Goal: Task Accomplishment & Management: Complete application form

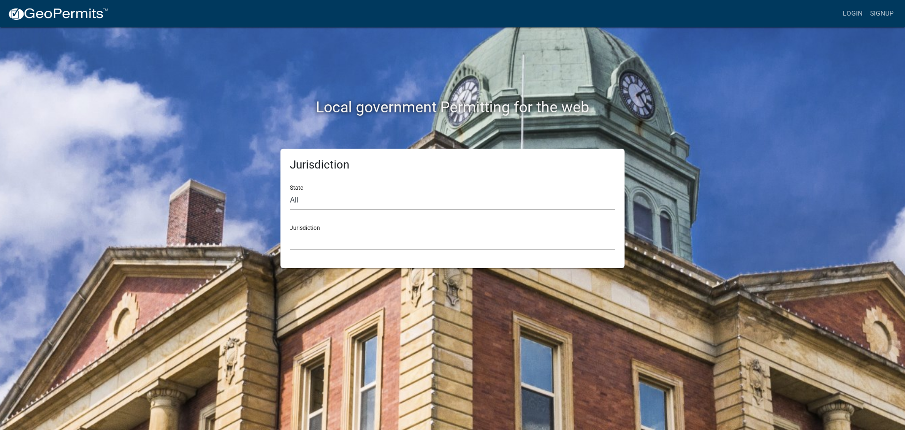
click at [355, 203] on select "All Colorado Georgia Indiana Iowa Kansas Minnesota Ohio South Carolina Wisconsin" at bounding box center [452, 200] width 325 height 19
select select "[US_STATE]"
click at [290, 191] on select "All Colorado Georgia Indiana Iowa Kansas Minnesota Ohio South Carolina Wisconsin" at bounding box center [452, 200] width 325 height 19
click at [346, 240] on select "City of Charlestown, Indiana City of Jeffersonville, Indiana City of Logansport…" at bounding box center [452, 240] width 325 height 19
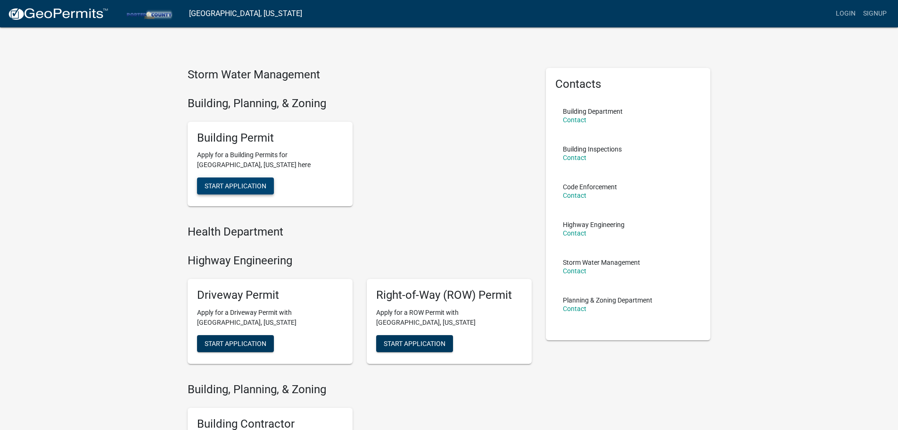
click at [235, 187] on span "Start Application" at bounding box center [236, 186] width 62 height 8
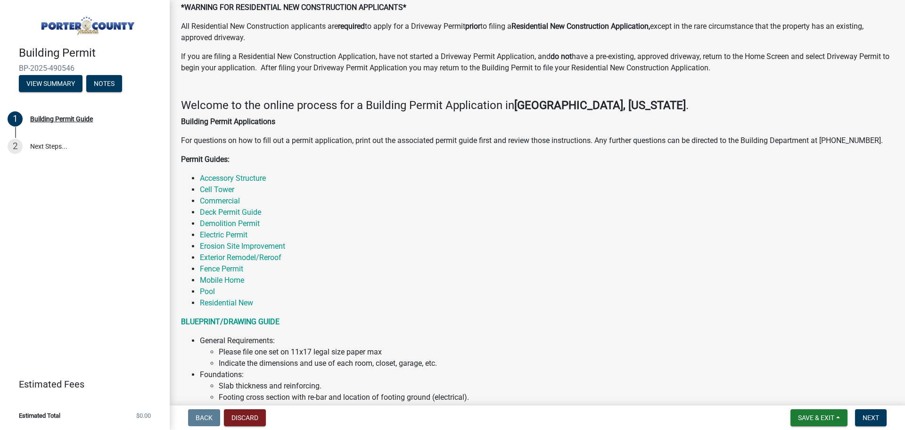
scroll to position [47, 0]
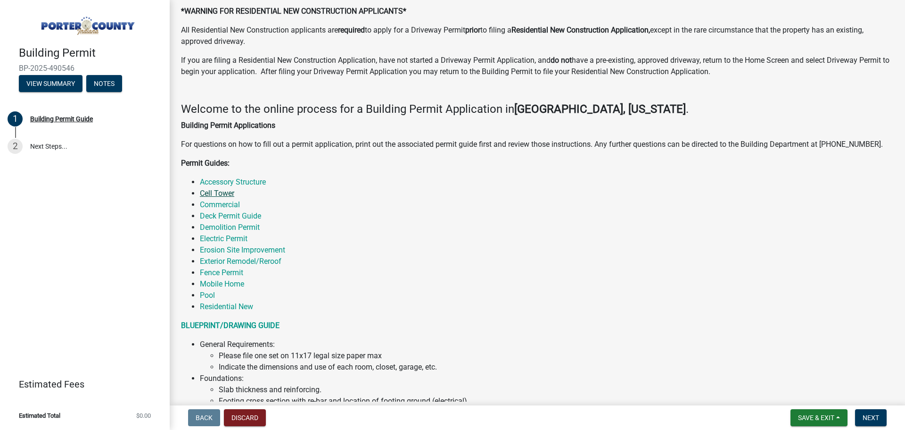
click at [228, 195] on link "Cell Tower" at bounding box center [217, 193] width 34 height 9
click at [220, 193] on link "Cell Tower" at bounding box center [217, 193] width 34 height 9
click at [233, 204] on link "Commercial" at bounding box center [220, 204] width 40 height 9
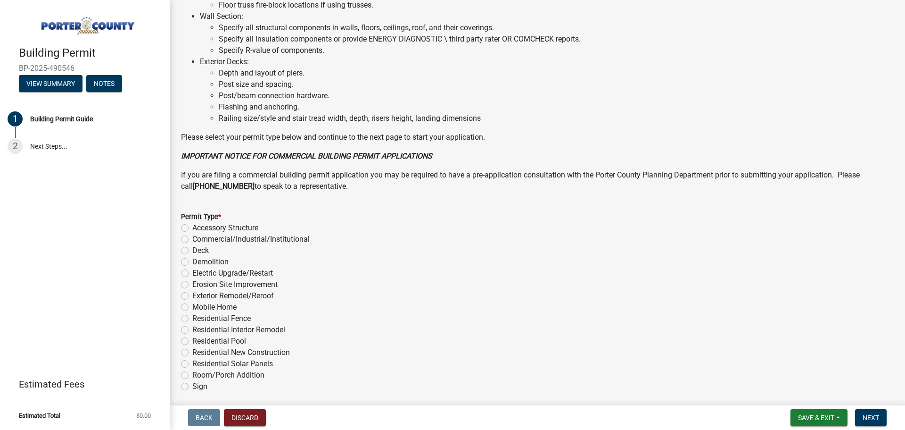
scroll to position [637, 0]
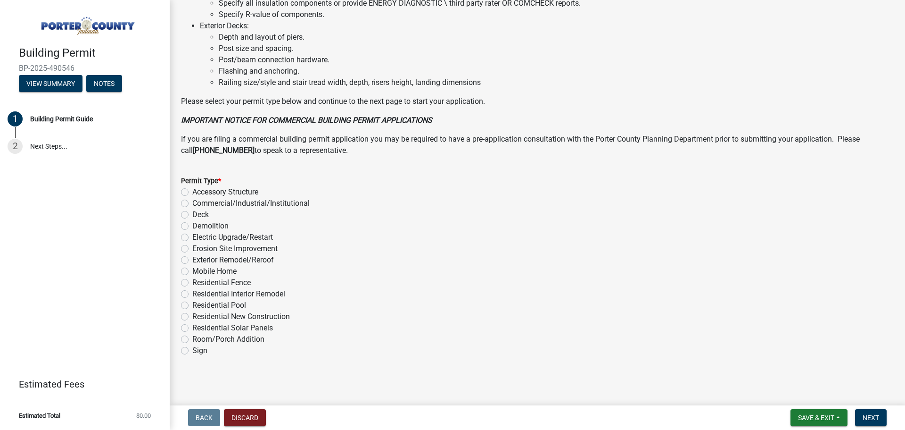
click at [192, 204] on label "Commercial/Industrial/Institutional" at bounding box center [250, 203] width 117 height 11
click at [192, 204] on input "Commercial/Industrial/Institutional" at bounding box center [195, 201] width 6 height 6
radio input "true"
click at [872, 416] on span "Next" at bounding box center [871, 418] width 17 height 8
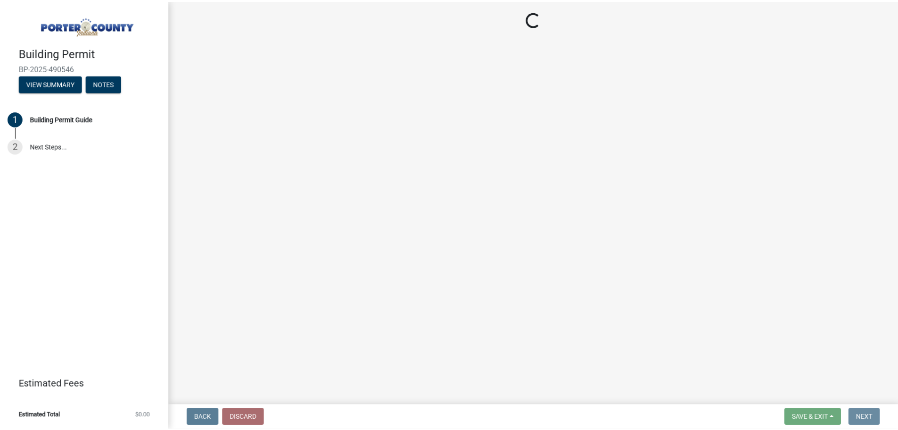
scroll to position [0, 0]
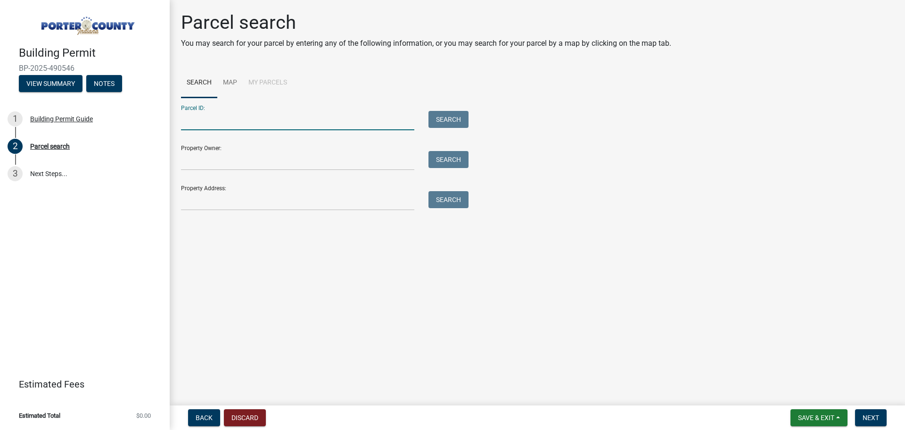
click at [239, 126] on input "Parcel ID:" at bounding box center [297, 120] width 233 height 19
paste input "64-05-25-300-901.000-015"
type input "64-05-25-300-901.000-015"
click at [438, 119] on button "Search" at bounding box center [449, 119] width 40 height 17
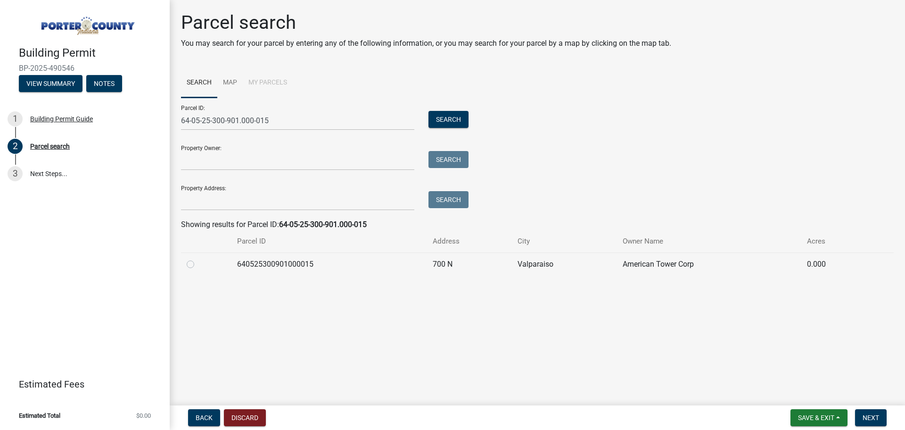
click at [198, 258] on label at bounding box center [198, 258] width 0 height 0
click at [198, 263] on input "radio" at bounding box center [201, 261] width 6 height 6
radio input "true"
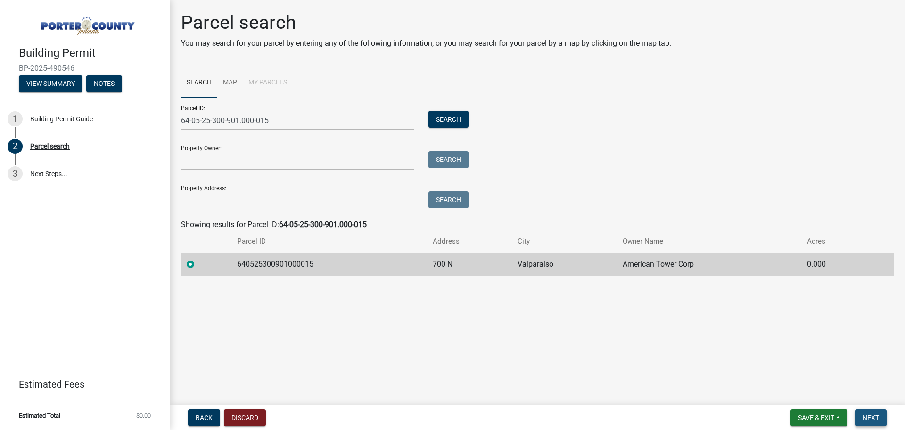
click at [870, 417] on span "Next" at bounding box center [871, 418] width 17 height 8
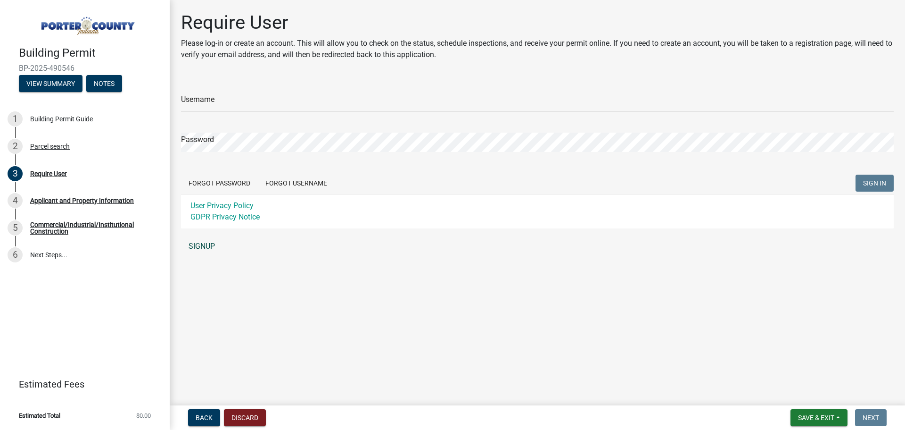
click at [201, 247] on link "SIGNUP" at bounding box center [537, 246] width 713 height 19
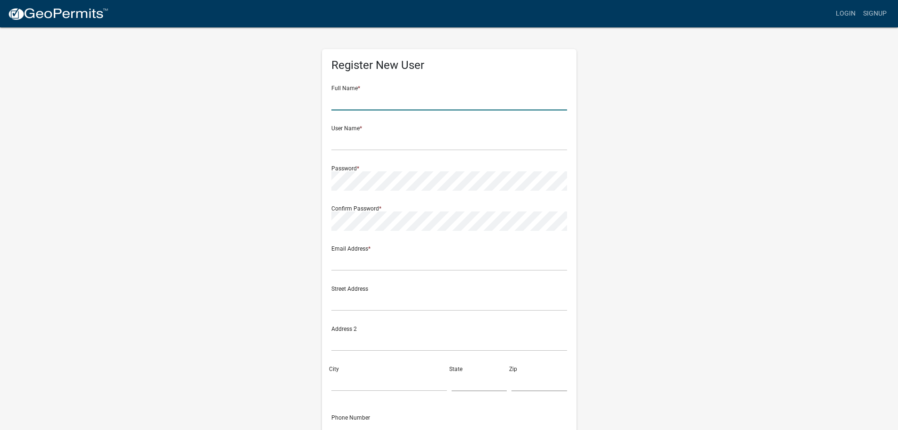
click at [356, 99] on input "text" at bounding box center [449, 100] width 236 height 19
type input "Mark Knapek"
type input "mknapek@smj-llc.com"
type input "49030 Pontiac Trail"
type input "Suite 100"
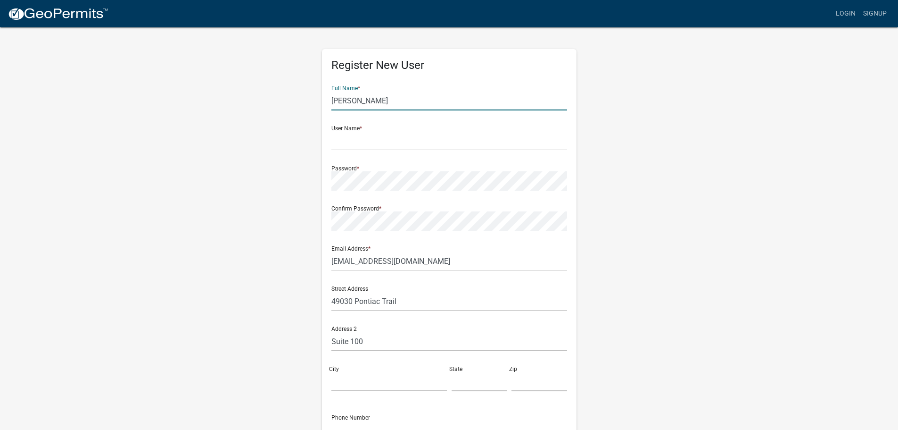
type input "Wixom"
type input "MI"
type input "48393"
type input "5025928432"
click at [388, 139] on input "text" at bounding box center [449, 140] width 236 height 19
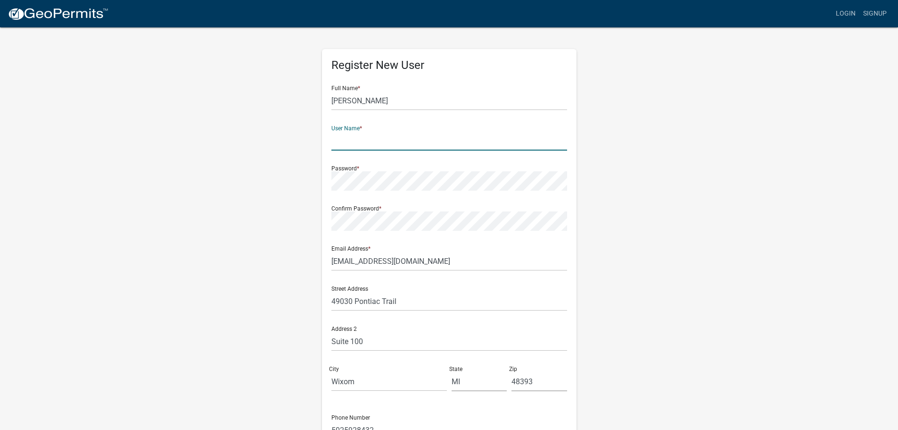
click at [393, 144] on input "text" at bounding box center [449, 140] width 236 height 19
type input "mknapek@smj-llc.com"
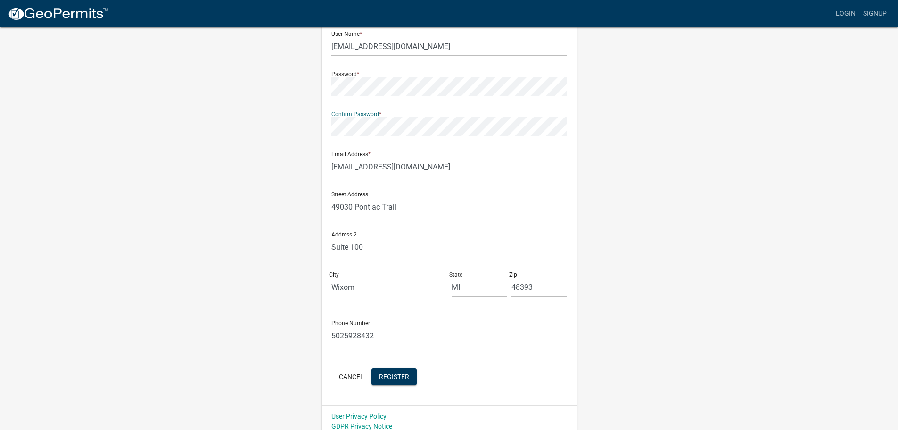
scroll to position [101, 0]
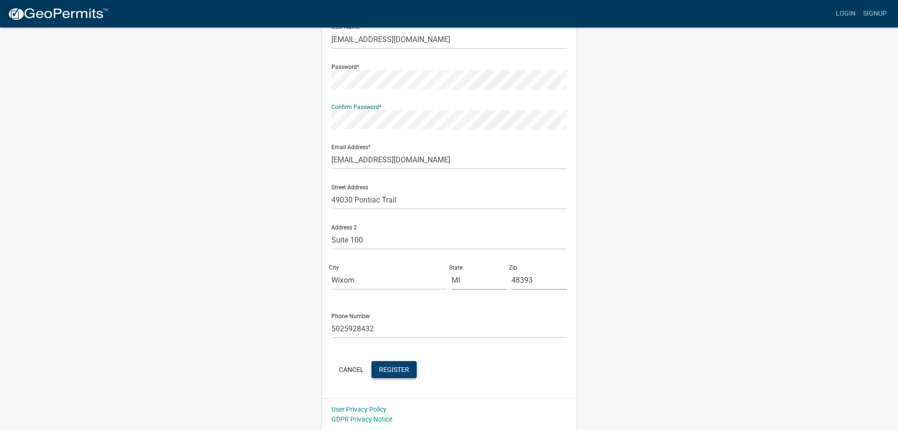
click at [394, 366] on span "Register" at bounding box center [394, 369] width 30 height 8
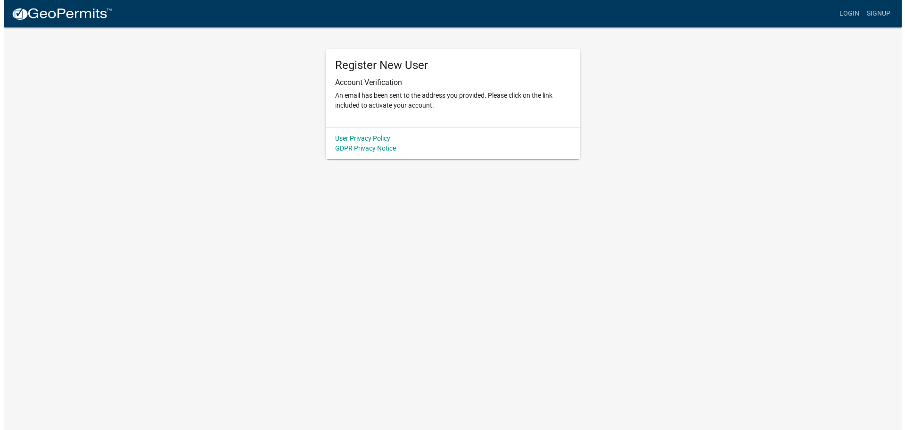
scroll to position [0, 0]
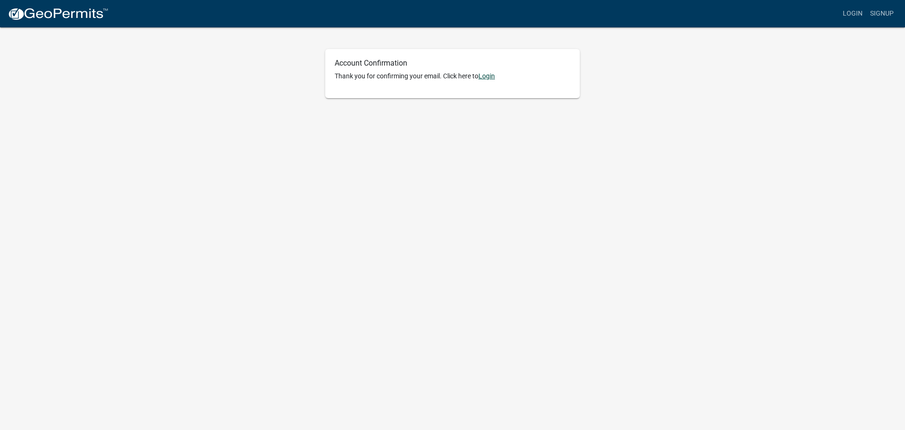
click at [492, 76] on link "Login" at bounding box center [487, 76] width 17 height 8
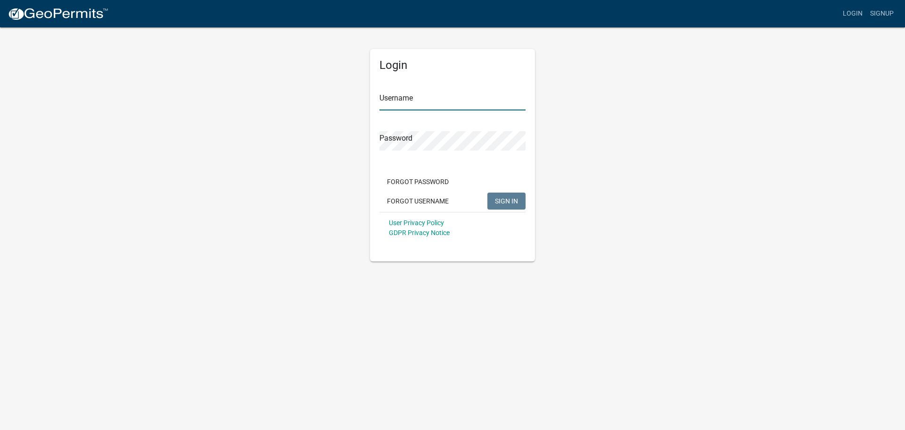
type input "mknapek@smj-llc.com"
click at [508, 199] on span "SIGN IN" at bounding box center [506, 201] width 23 height 8
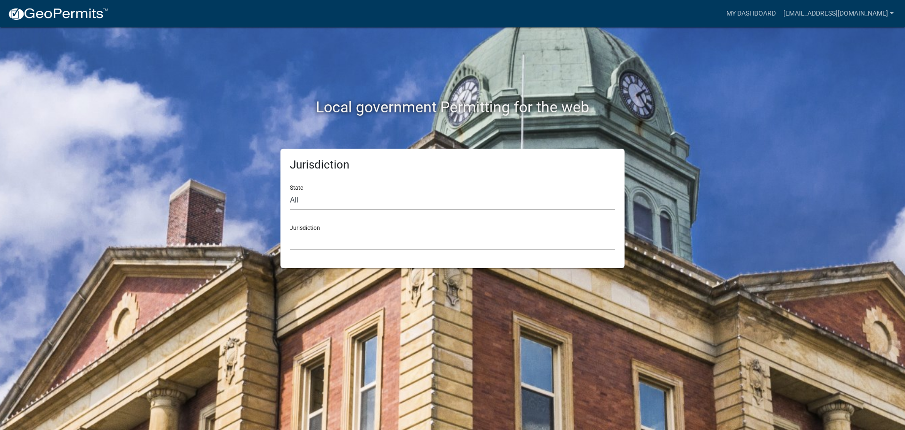
click at [328, 201] on select "All Colorado Georgia Indiana Iowa Kansas Minnesota Ohio South Carolina Wisconsin" at bounding box center [452, 200] width 325 height 19
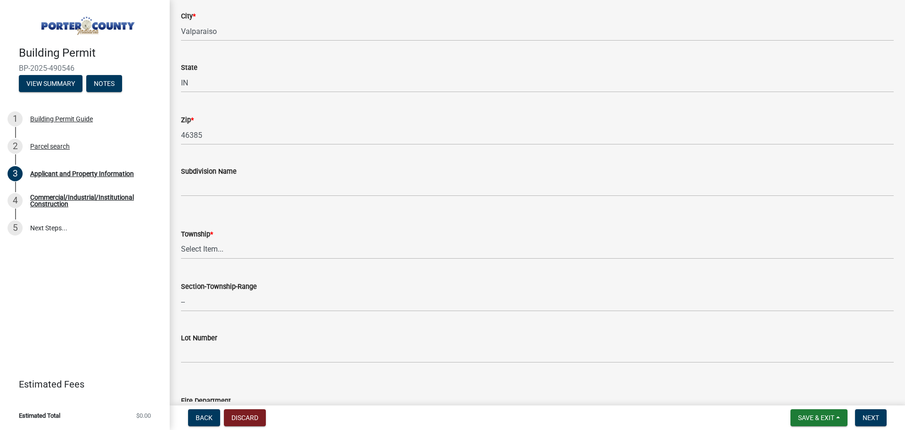
scroll to position [236, 0]
click at [202, 245] on select "Select Item... Boone Center Jackson Liberty Morgan Pine Pleasant Portage Porter…" at bounding box center [537, 244] width 713 height 19
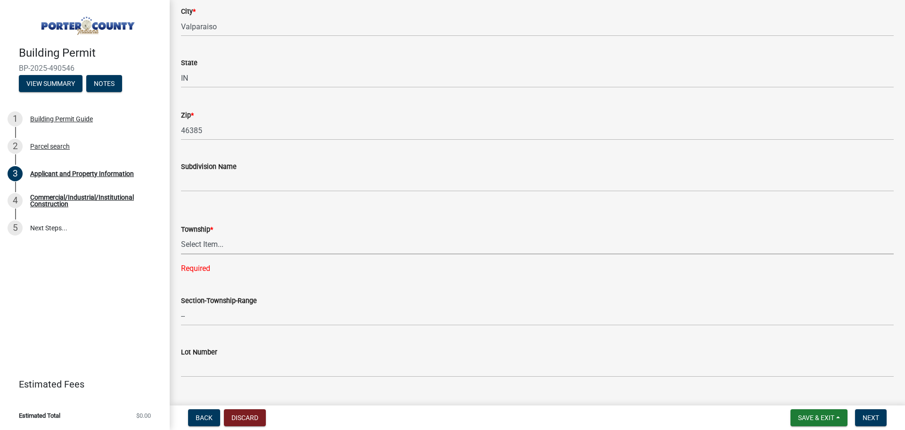
click at [240, 245] on select "Select Item... Boone Center Jackson Liberty Morgan Pine Pleasant Portage Porter…" at bounding box center [537, 244] width 713 height 19
click at [181, 235] on select "Select Item... Boone Center Jackson Liberty Morgan Pine Pleasant Portage Porter…" at bounding box center [537, 244] width 713 height 19
select select "3ef279d8-364d-4472-9edf-8c32643de6c0"
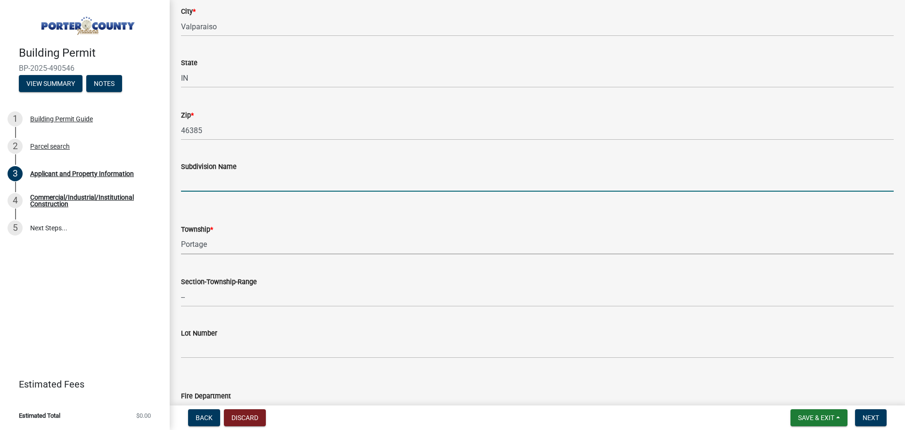
click at [420, 172] on input "Subdivision Name" at bounding box center [537, 181] width 713 height 19
click at [391, 215] on form "Township * Select Item... Boone Center Jackson Liberty Morgan Pine Pleasant Por…" at bounding box center [537, 233] width 713 height 42
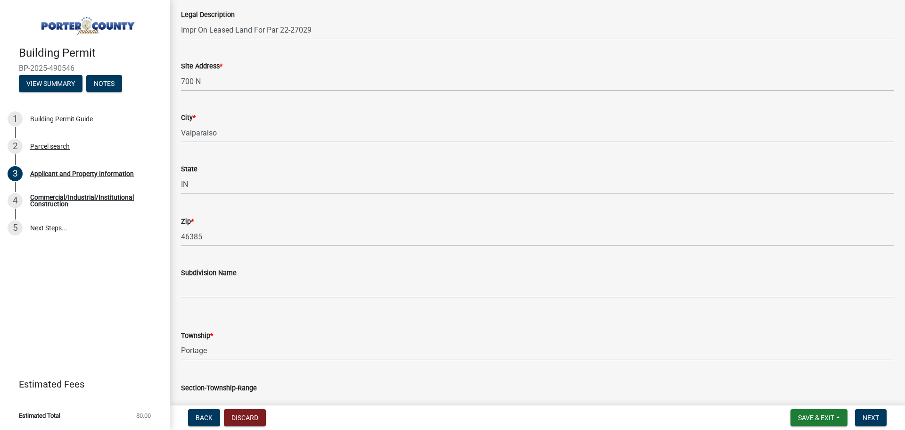
scroll to position [141, 0]
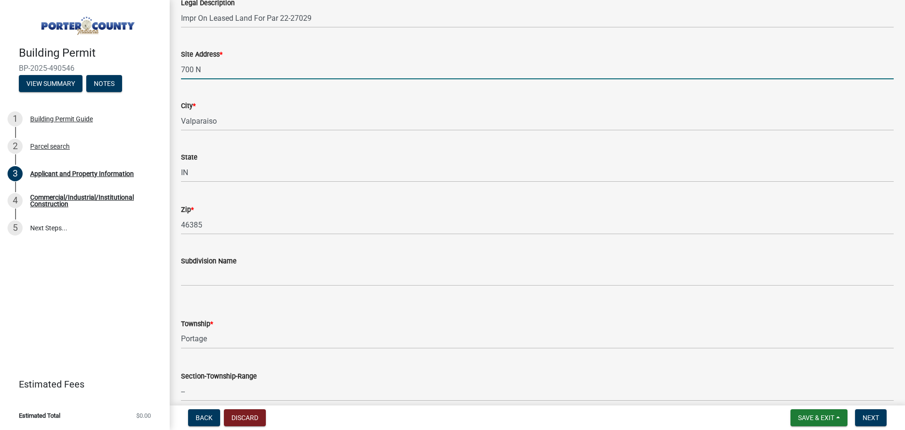
drag, startPoint x: 212, startPoint y: 71, endPoint x: 181, endPoint y: 70, distance: 31.1
click at [181, 70] on div "Site Address * 700 N" at bounding box center [537, 57] width 727 height 44
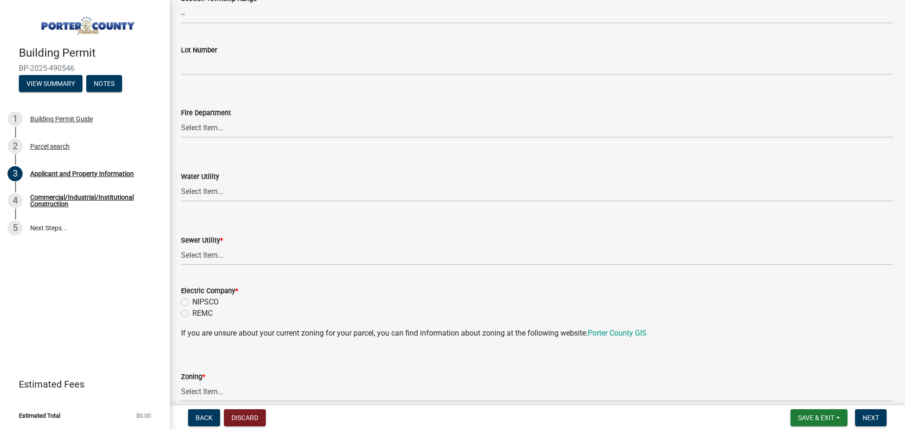
scroll to position [566, 0]
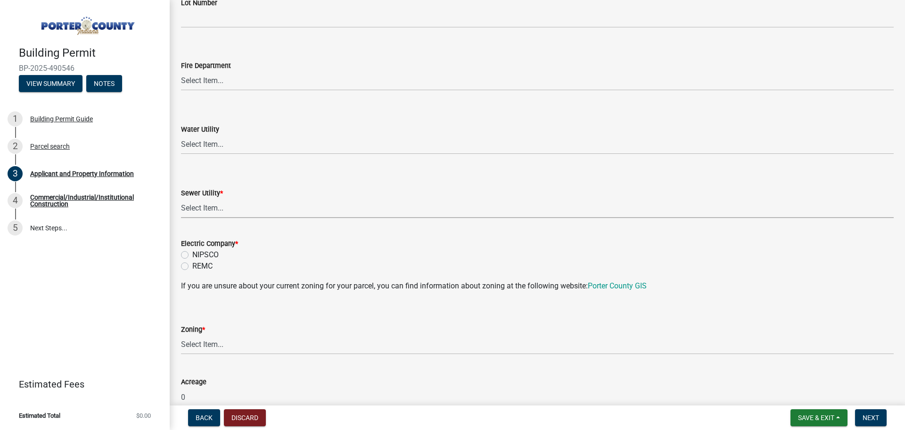
click at [223, 209] on select "Select Item... Aqua Indiana Inc Damon Run Falling Waters Lake Eliza - LEACD Nat…" at bounding box center [537, 208] width 713 height 19
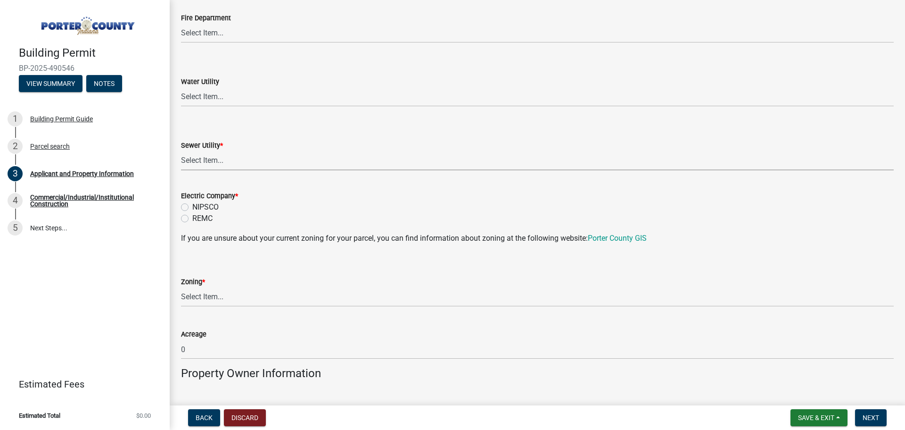
scroll to position [613, 0]
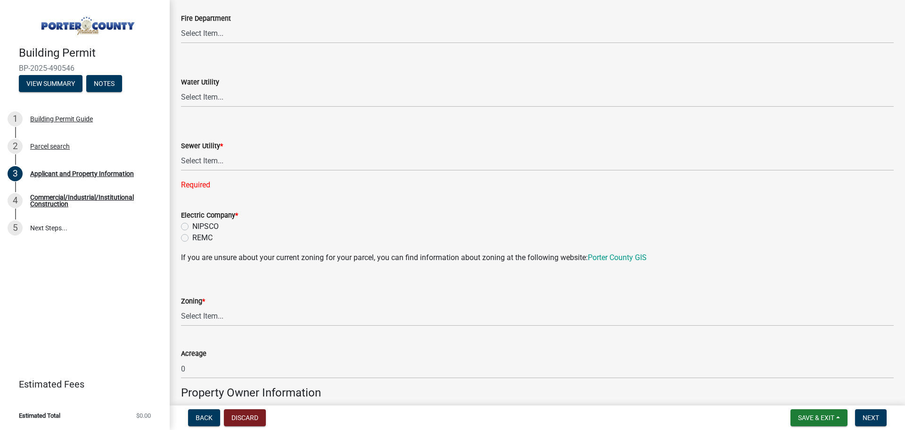
click at [185, 220] on div "Electric Company * NIPSCO REMC" at bounding box center [537, 226] width 713 height 34
click at [192, 238] on label "REMC" at bounding box center [202, 237] width 20 height 11
click at [192, 238] on input "REMC" at bounding box center [195, 235] width 6 height 6
radio input "true"
click at [227, 163] on select "Select Item... Aqua Indiana Inc Damon Run Falling Waters Lake Eliza - LEACD Nat…" at bounding box center [537, 160] width 713 height 19
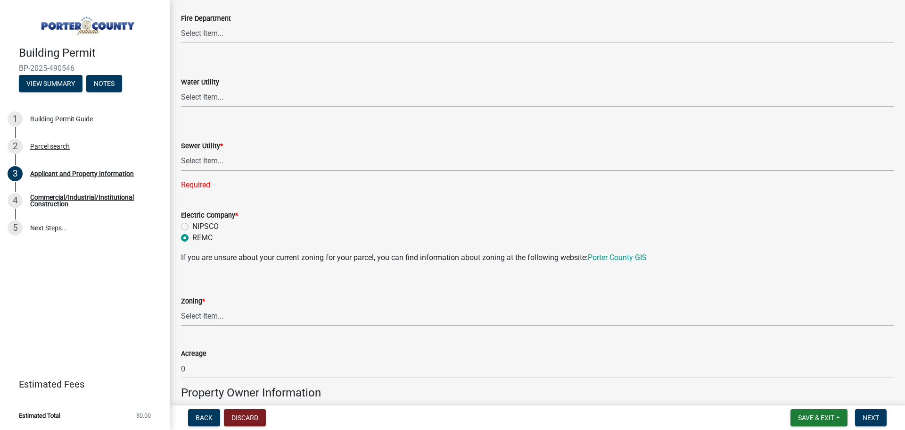
click at [212, 161] on select "Select Item... Aqua Indiana Inc Damon Run Falling Waters Lake Eliza - LEACD Nat…" at bounding box center [537, 160] width 713 height 19
click at [262, 130] on form "Sewer Utility * Select Item... Aqua Indiana Inc Damon Run Falling Waters Lake E…" at bounding box center [537, 150] width 713 height 42
click at [214, 314] on select "Select Item... A1 A2 CH CM CN I1 I2 I3 IN MP OT P1 P2 PUD R1 R2 R3 R4 RL RR" at bounding box center [537, 315] width 713 height 19
click at [222, 319] on select "Select Item... A1 A2 CH CM CN I1 I2 I3 IN MP OT P1 P2 PUD R1 R2 R3 R4 RL RR" at bounding box center [537, 315] width 713 height 19
click at [181, 306] on select "Select Item... A1 A2 CH CM CN I1 I2 I3 IN MP OT P1 P2 PUD R1 R2 R3 R4 RL RR" at bounding box center [537, 315] width 713 height 19
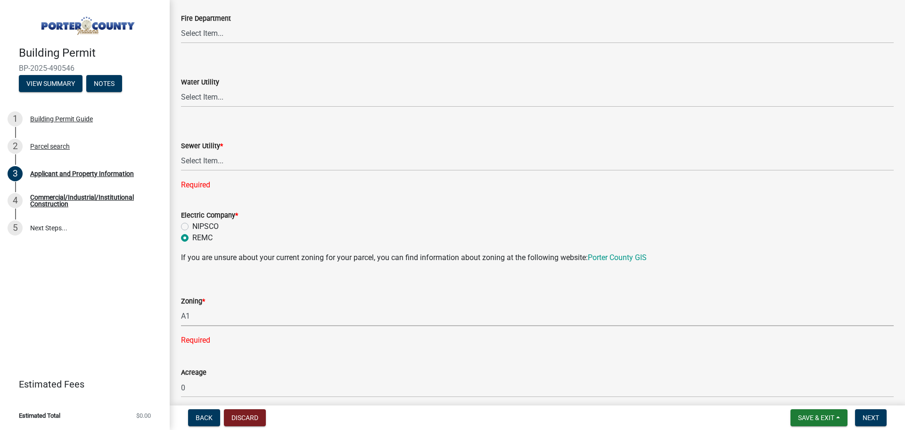
select select "271bd504-2c49-4a3f-937e-0db1d3436bac"
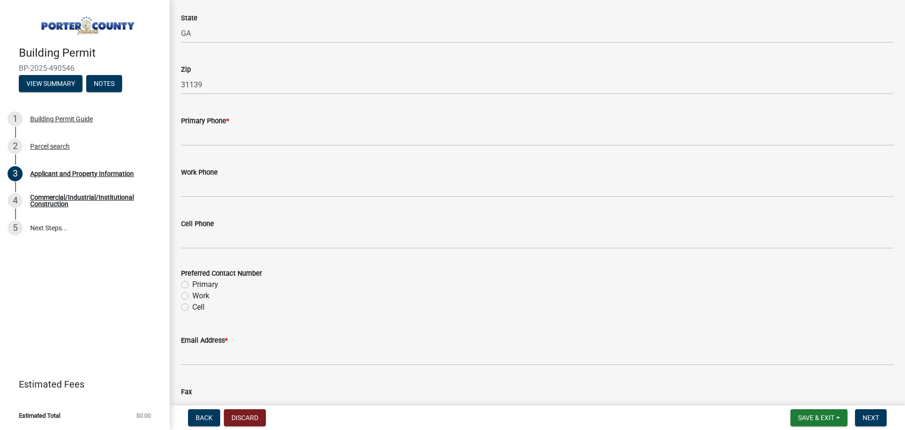
scroll to position [1226, 0]
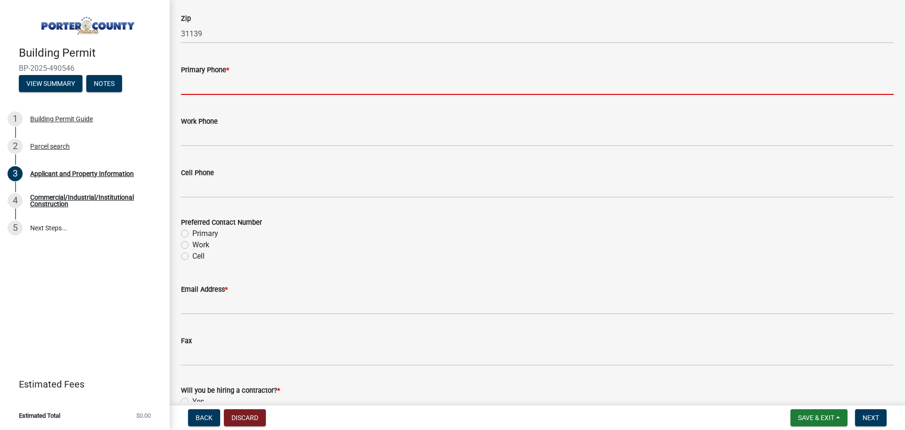
drag, startPoint x: 214, startPoint y: 83, endPoint x: 218, endPoint y: 85, distance: 4.9
click at [214, 83] on input "Primary Phone *" at bounding box center [537, 84] width 713 height 19
type input "5025928432"
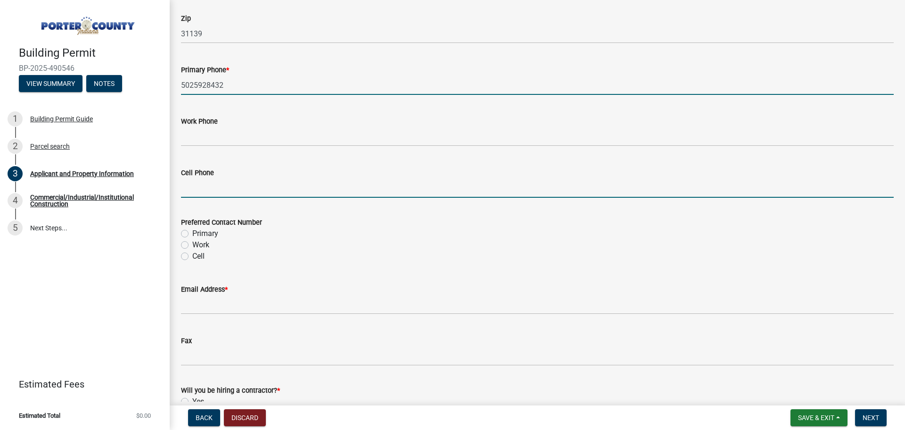
click at [234, 190] on input "Cell Phone" at bounding box center [537, 187] width 713 height 19
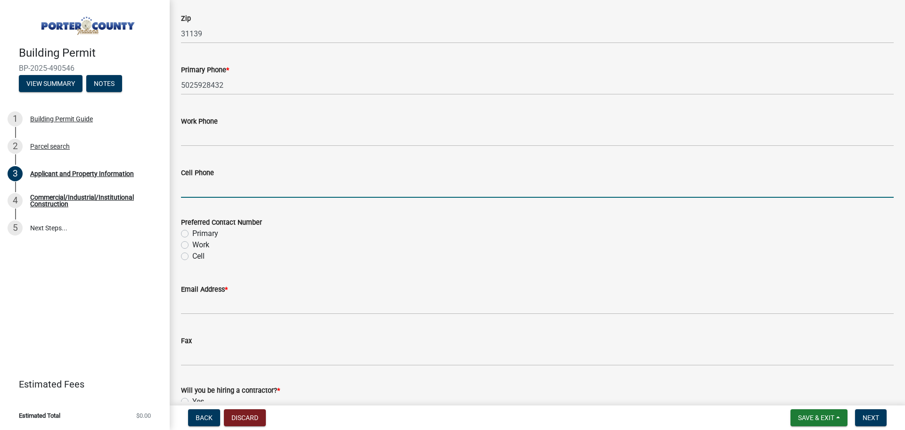
type input "5025928432"
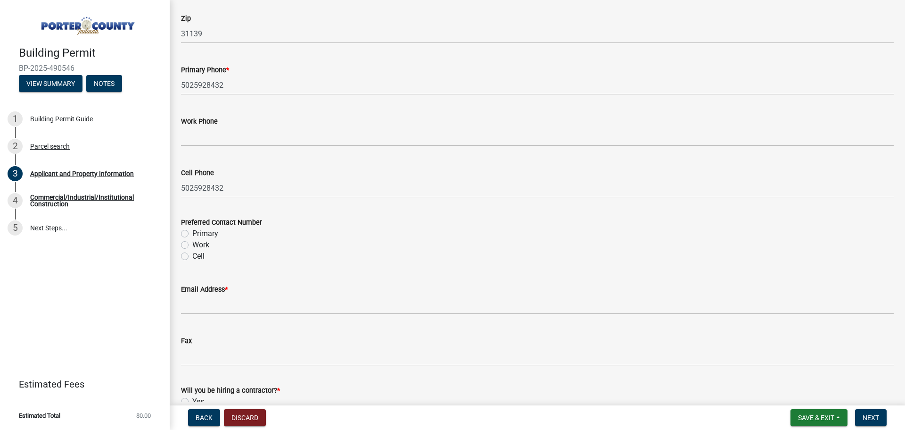
click at [192, 256] on label "Cell" at bounding box center [198, 255] width 12 height 11
click at [192, 256] on input "Cell" at bounding box center [195, 253] width 6 height 6
radio input "true"
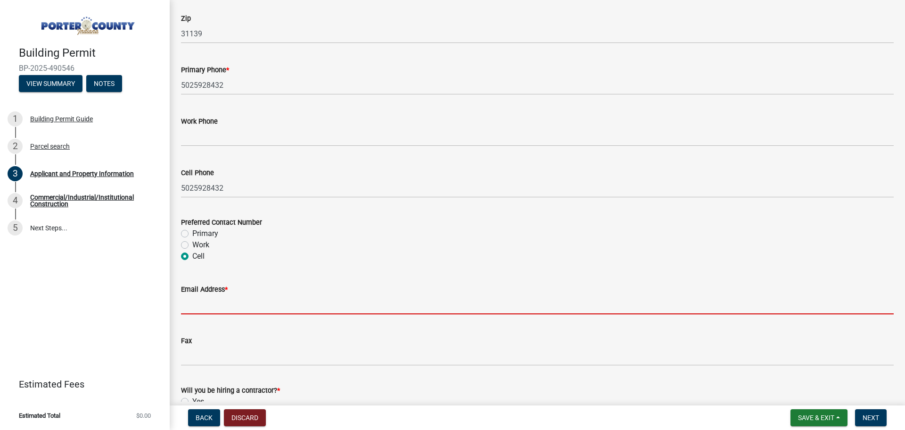
click at [219, 300] on input "Email Address *" at bounding box center [537, 304] width 713 height 19
type input "mknapek@smj-llc.com"
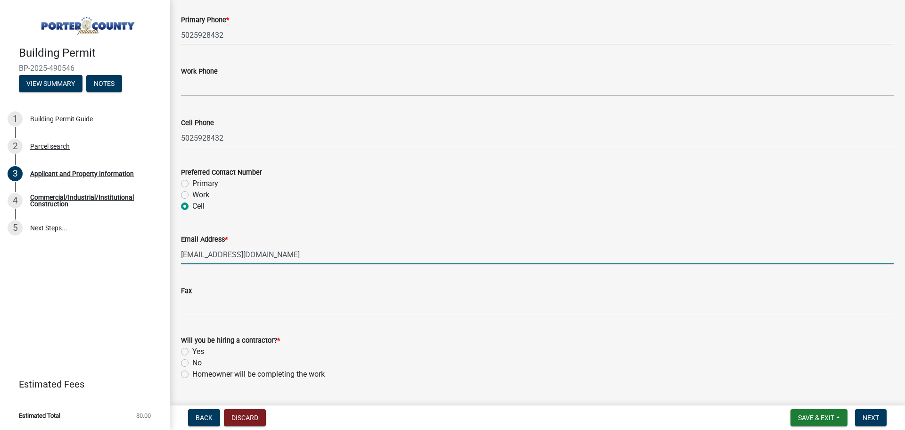
scroll to position [1353, 0]
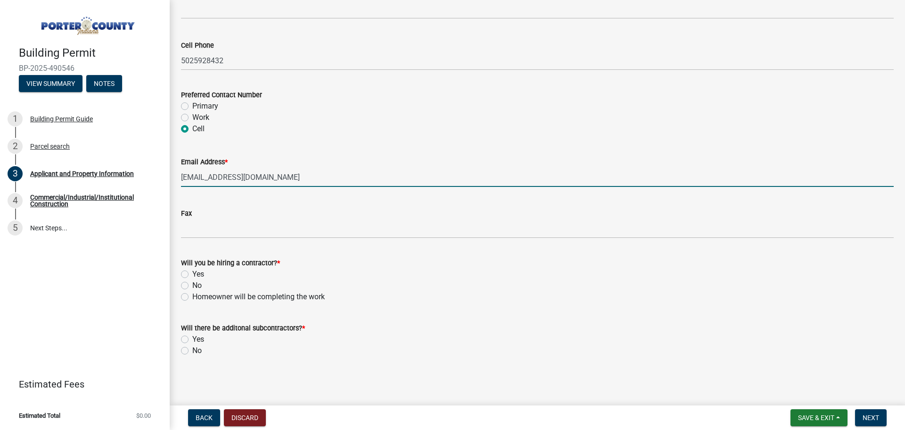
click at [192, 274] on label "Yes" at bounding box center [198, 273] width 12 height 11
click at [192, 274] on input "Yes" at bounding box center [195, 271] width 6 height 6
radio input "true"
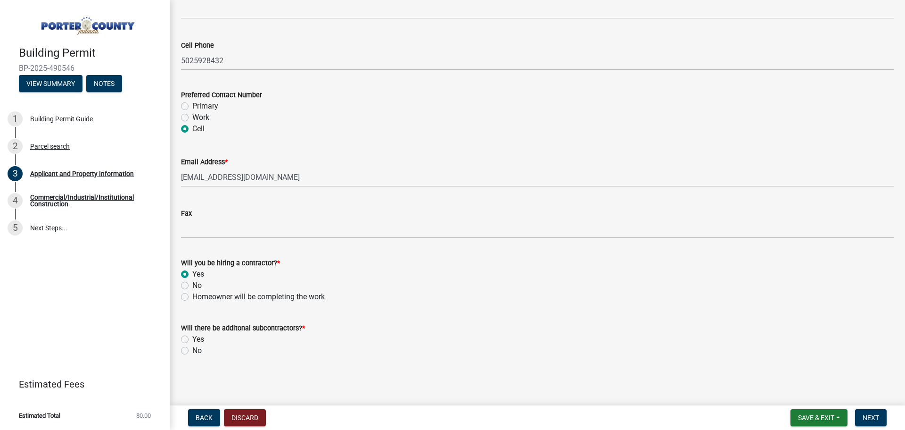
click at [192, 349] on label "No" at bounding box center [196, 350] width 9 height 11
click at [192, 349] on input "No" at bounding box center [195, 348] width 6 height 6
radio input "true"
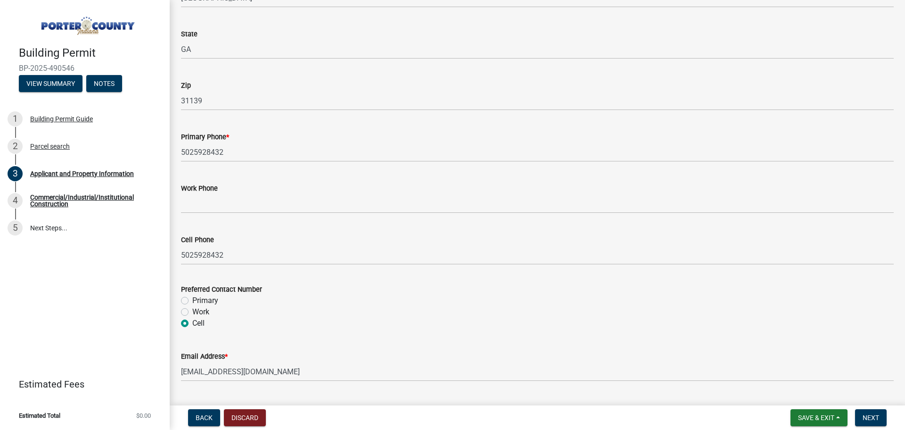
scroll to position [1118, 0]
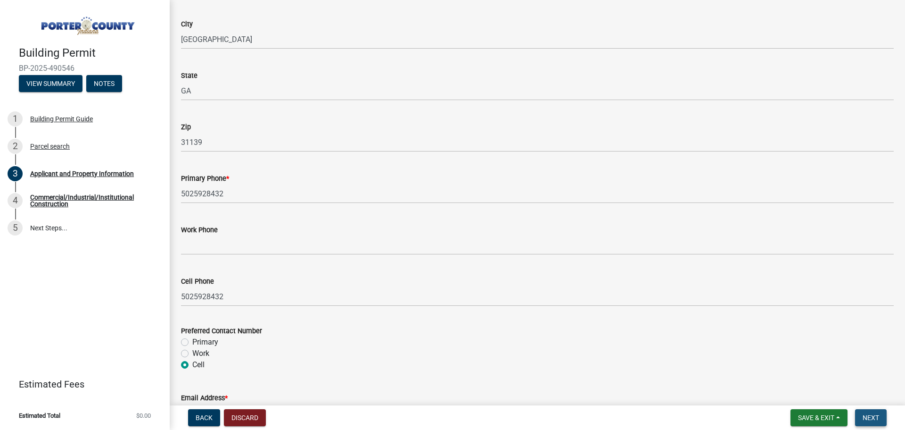
click at [864, 418] on span "Next" at bounding box center [871, 418] width 17 height 8
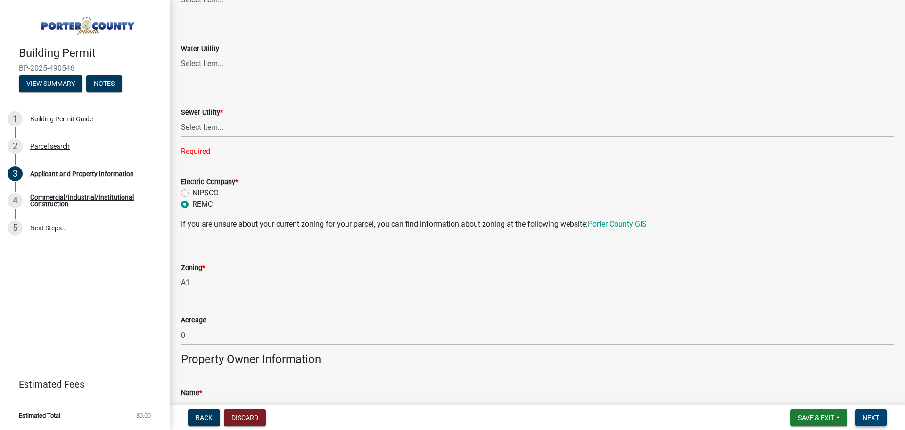
scroll to position [646, 0]
click at [212, 127] on select "Select Item... Aqua Indiana Inc Damon Run Falling Waters Lake Eliza - LEACD Nat…" at bounding box center [537, 127] width 713 height 19
click at [181, 118] on select "Select Item... Aqua Indiana Inc Damon Run Falling Waters Lake Eliza - LEACD Nat…" at bounding box center [537, 127] width 713 height 19
select select "c796f995-08fe-487b-a20e-70ab553361d3"
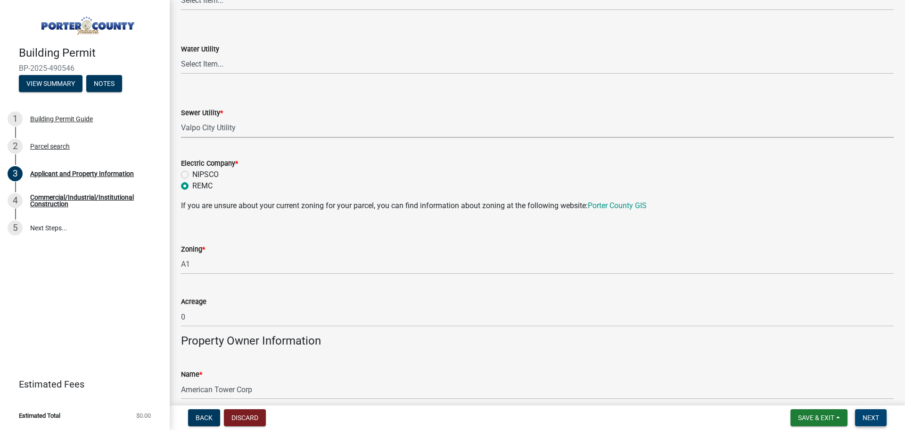
click at [870, 418] on span "Next" at bounding box center [871, 418] width 17 height 8
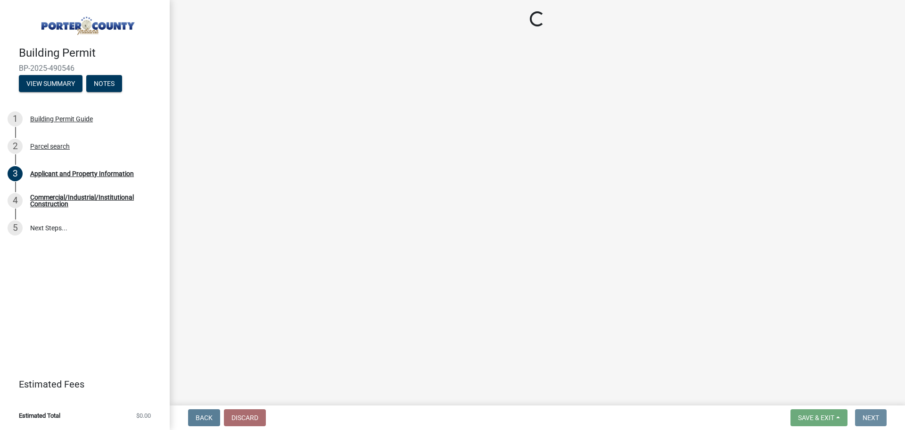
scroll to position [0, 0]
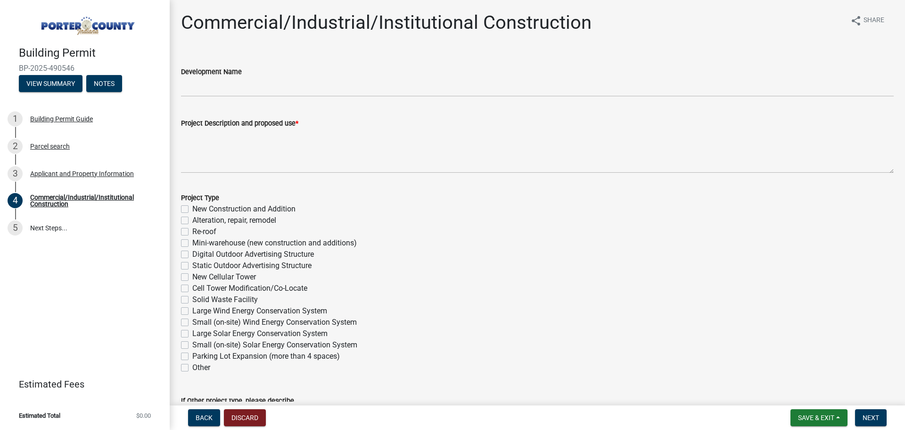
click at [192, 290] on label "Cell Tower Modification/Co-Locate" at bounding box center [249, 287] width 115 height 11
click at [192, 289] on input "Cell Tower Modification/Co-Locate" at bounding box center [195, 285] width 6 height 6
checkbox input "true"
checkbox input "false"
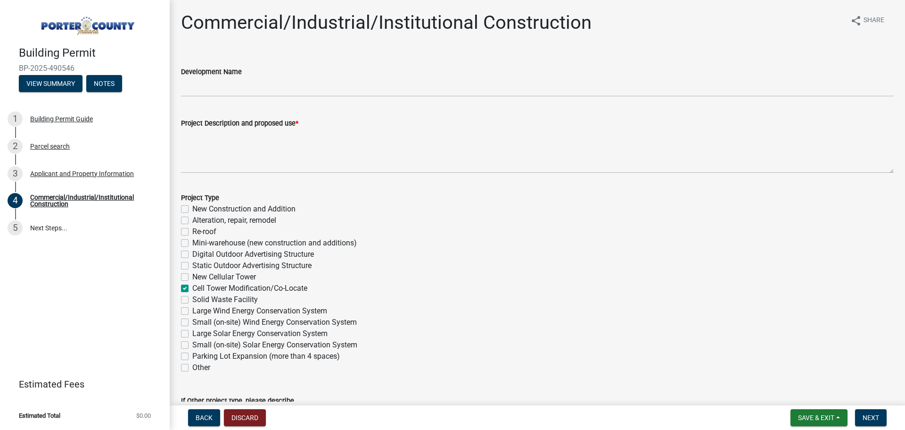
checkbox input "false"
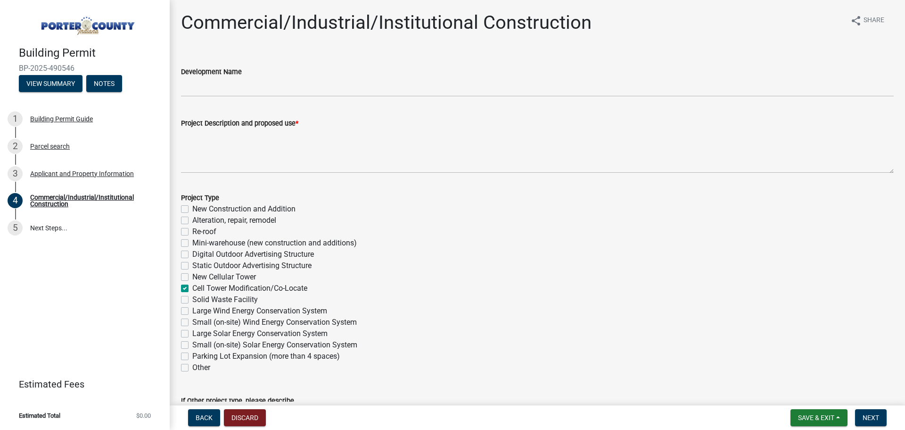
checkbox input "true"
checkbox input "false"
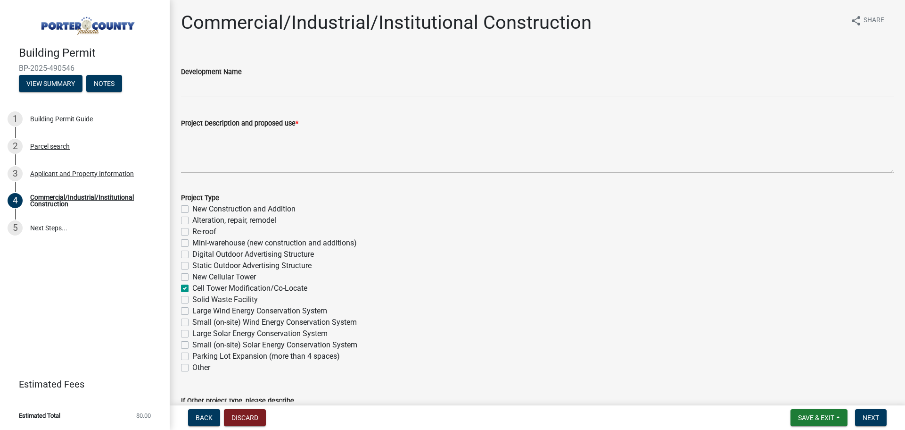
checkbox input "false"
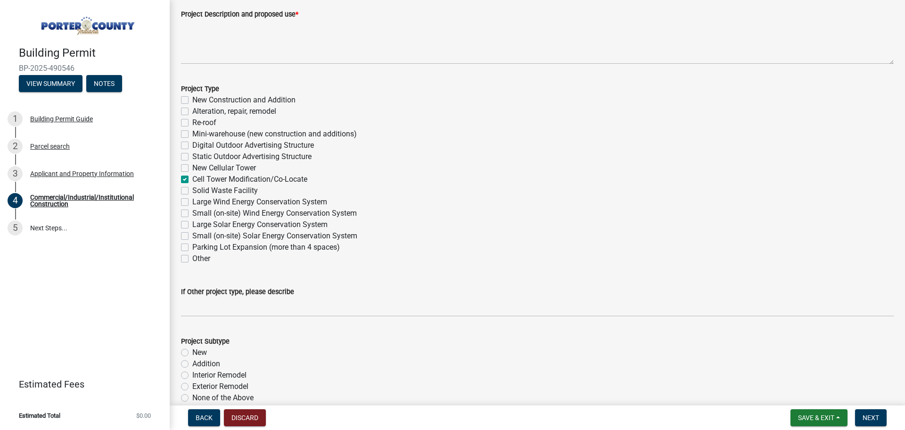
scroll to position [141, 0]
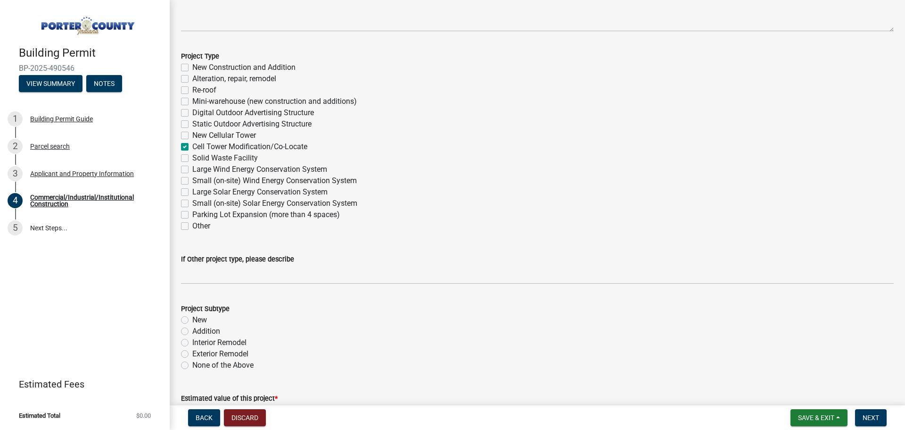
click at [192, 332] on label "Addition" at bounding box center [206, 330] width 28 height 11
click at [192, 331] on input "Addition" at bounding box center [195, 328] width 6 height 6
radio input "true"
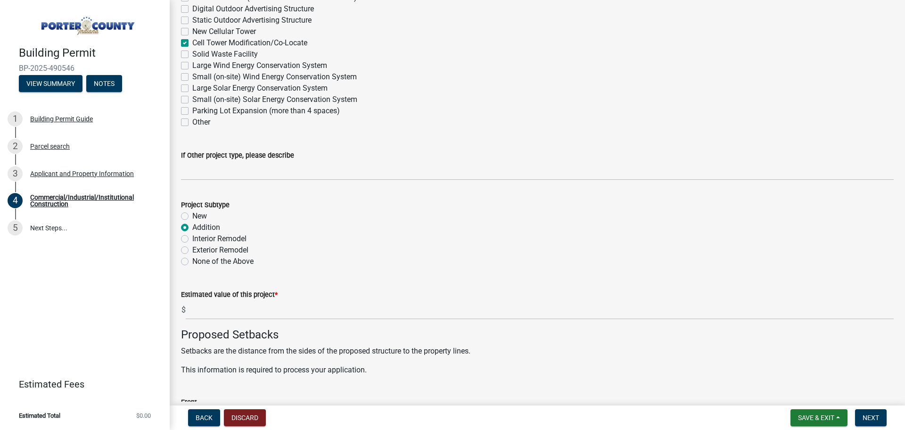
scroll to position [283, 0]
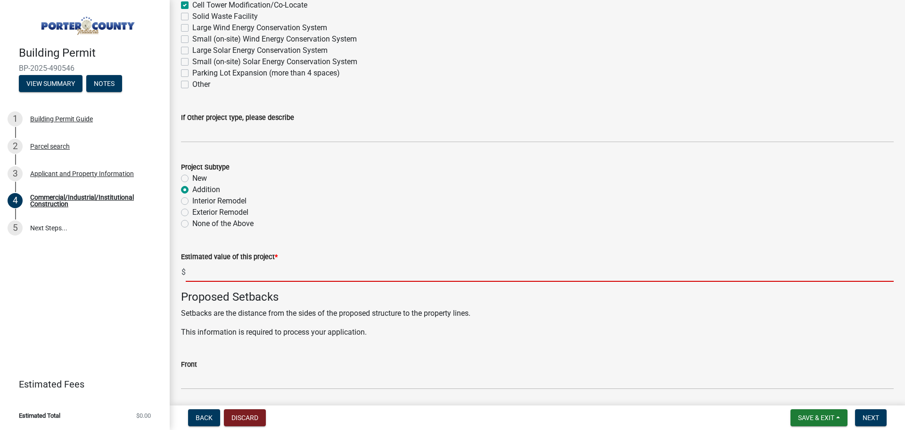
click at [228, 274] on input "text" at bounding box center [540, 271] width 708 height 19
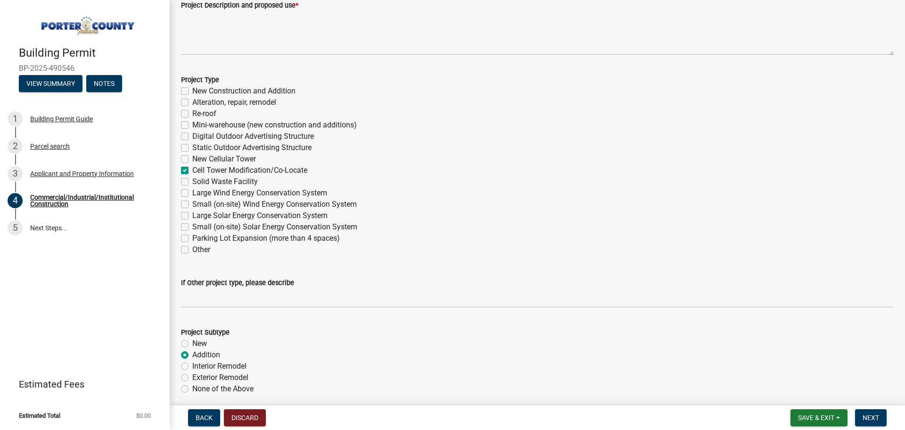
scroll to position [8, 0]
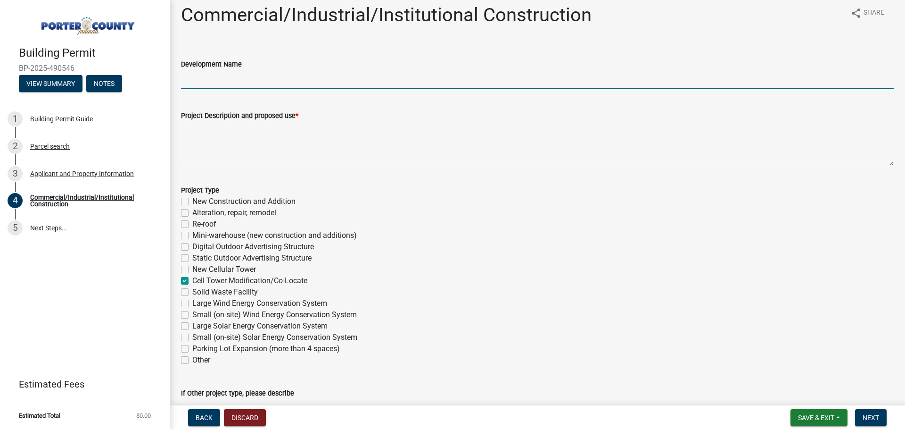
type input "19000"
click at [269, 82] on input "Development Name" at bounding box center [537, 79] width 713 height 19
paste input "BUERGLER FARM"
type input "BUERGLER FARM"
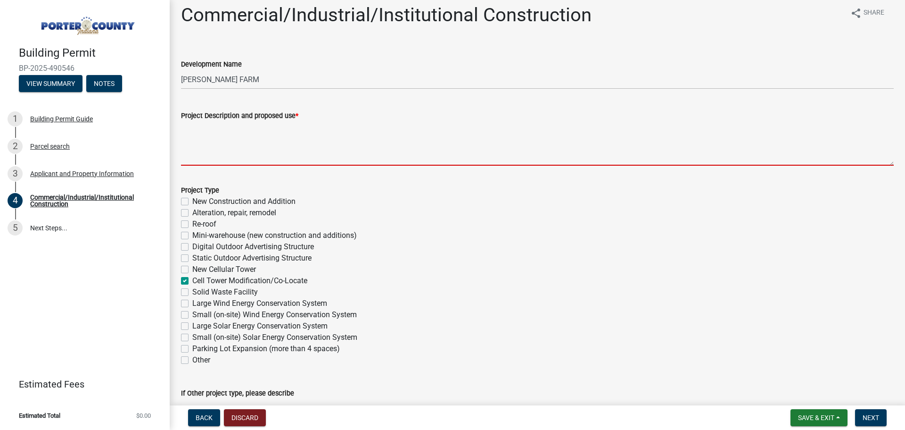
click at [347, 154] on textarea "Project Description and proposed use *" at bounding box center [537, 143] width 713 height 44
paste textarea "THE PROPOSED PROJECT INCLUDES MODIFYING GROUND BASED AND TOWER MOUNTED EQUIPMEN…"
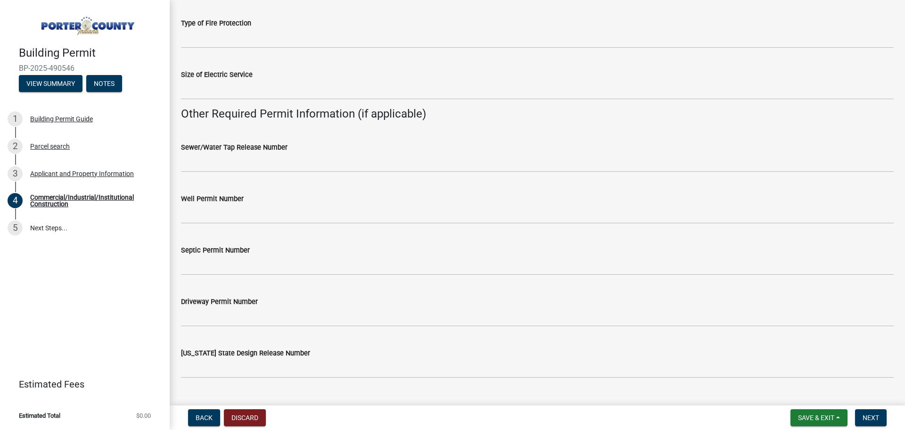
scroll to position [1752, 0]
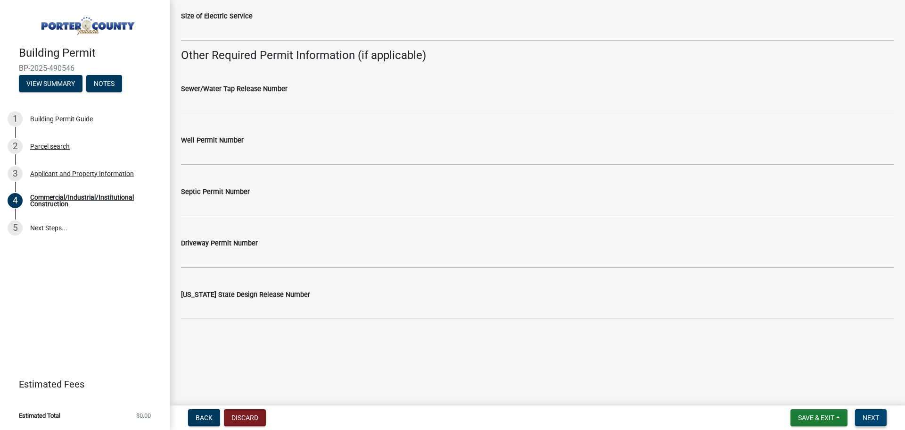
type textarea "THE PROPOSED PROJECT INCLUDES MODIFYING GROUND BASED AND TOWER MOUNTED EQUIPMEN…"
click at [868, 416] on span "Next" at bounding box center [871, 418] width 17 height 8
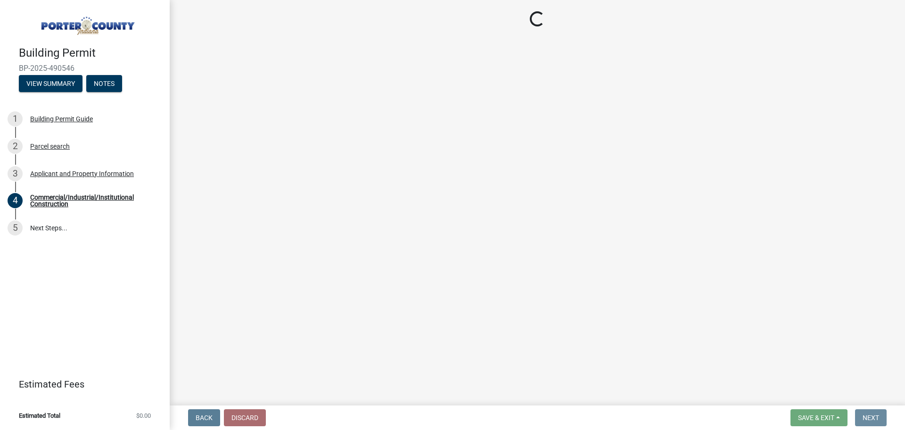
scroll to position [0, 0]
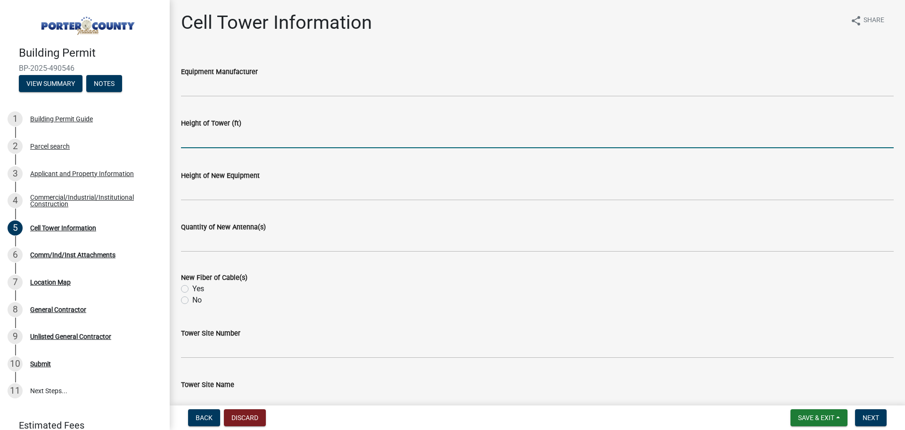
click at [243, 144] on input "text" at bounding box center [537, 138] width 713 height 19
type input "191"
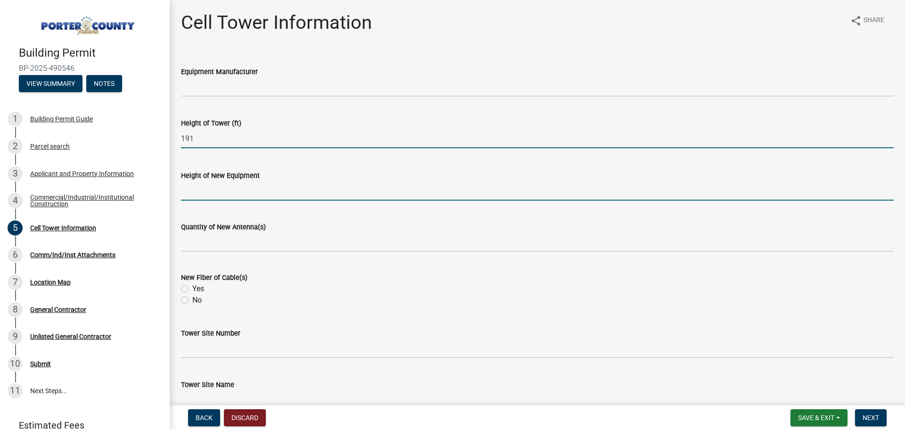
click at [197, 192] on input "Height of New Equipment" at bounding box center [537, 190] width 713 height 19
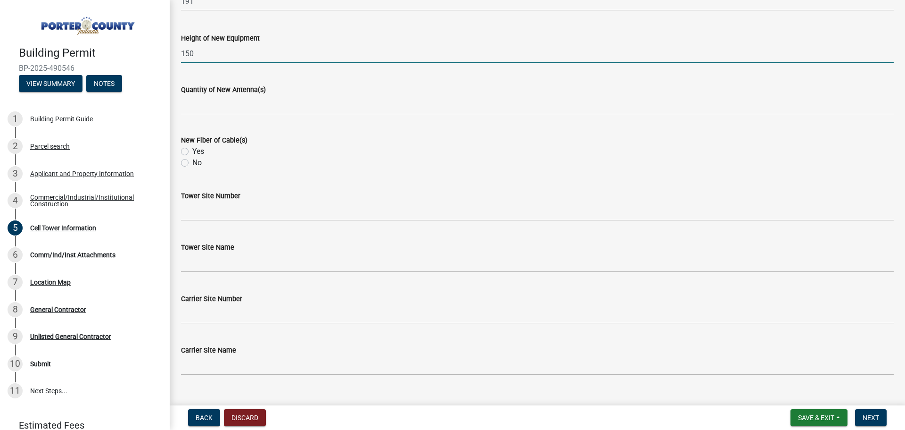
scroll to position [141, 0]
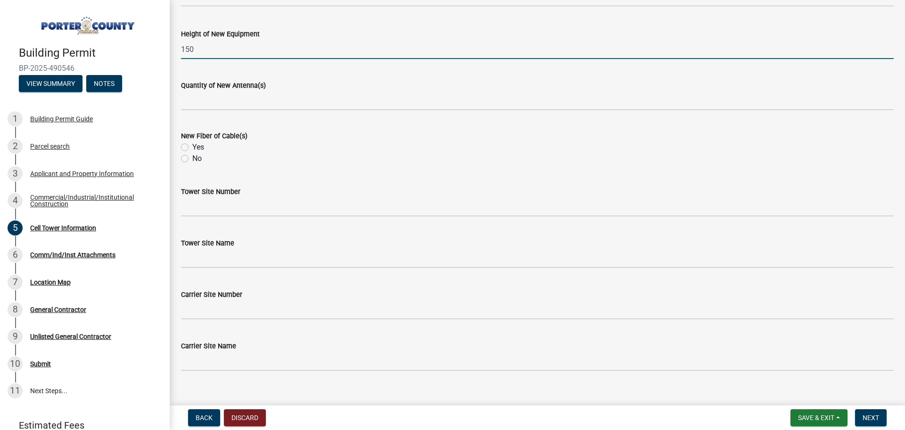
type input "150"
click at [192, 158] on label "No" at bounding box center [196, 158] width 9 height 11
click at [192, 158] on input "No" at bounding box center [195, 156] width 6 height 6
radio input "true"
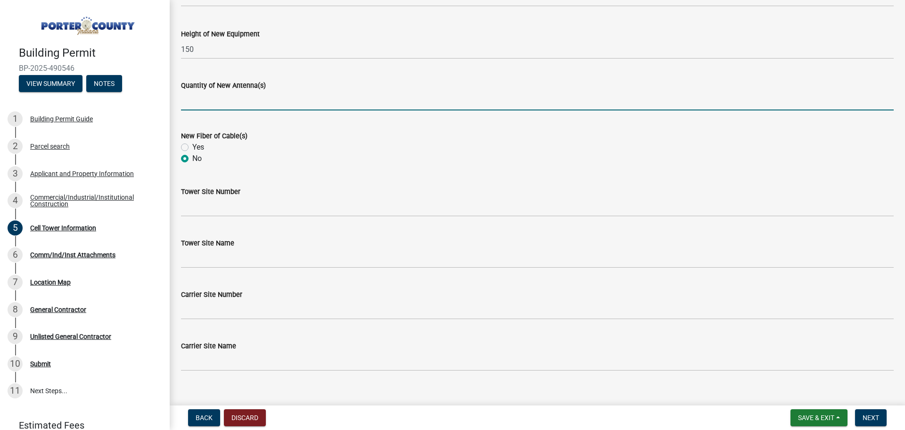
click at [224, 103] on input "text" at bounding box center [537, 100] width 713 height 19
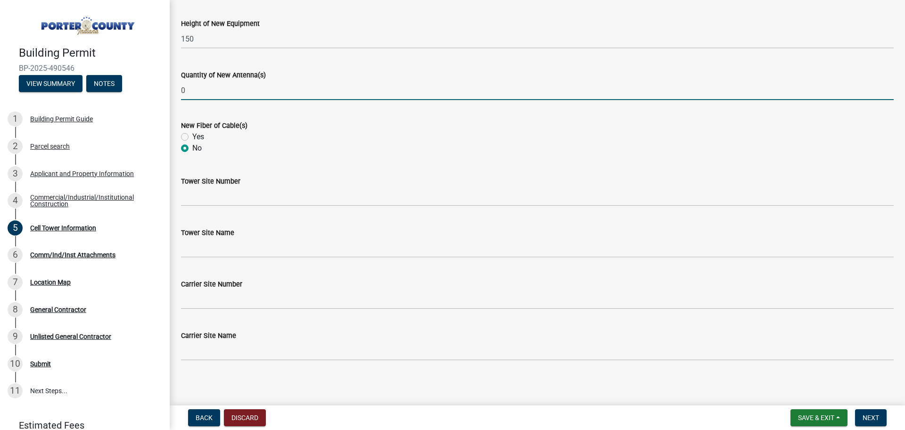
scroll to position [155, 0]
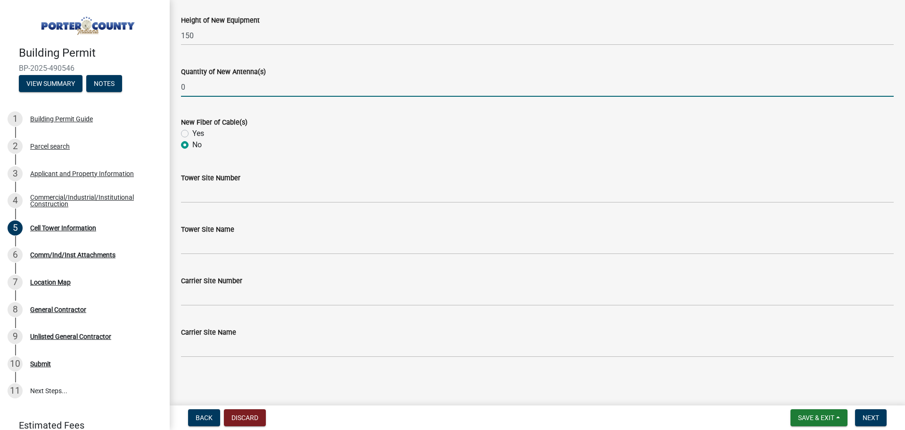
type input "0"
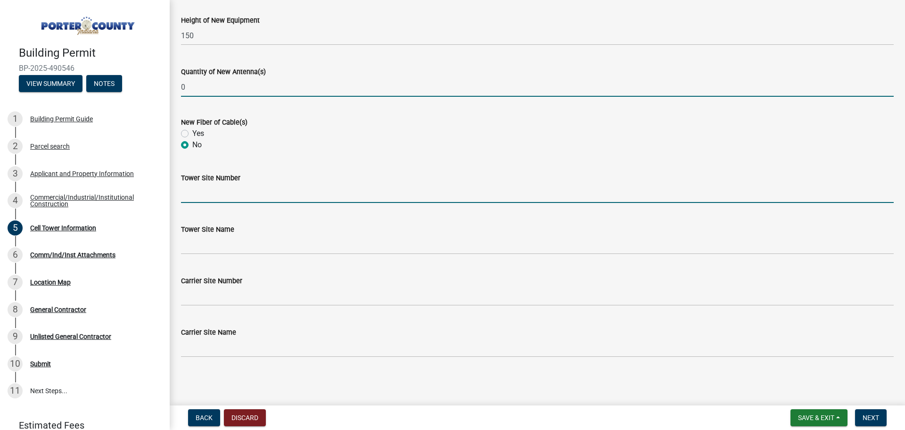
click at [233, 195] on input "Tower Site Number" at bounding box center [537, 192] width 713 height 19
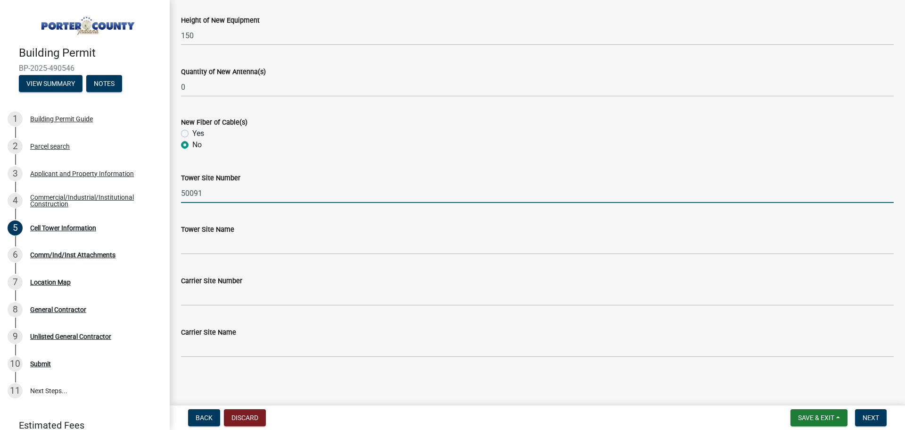
type input "50091"
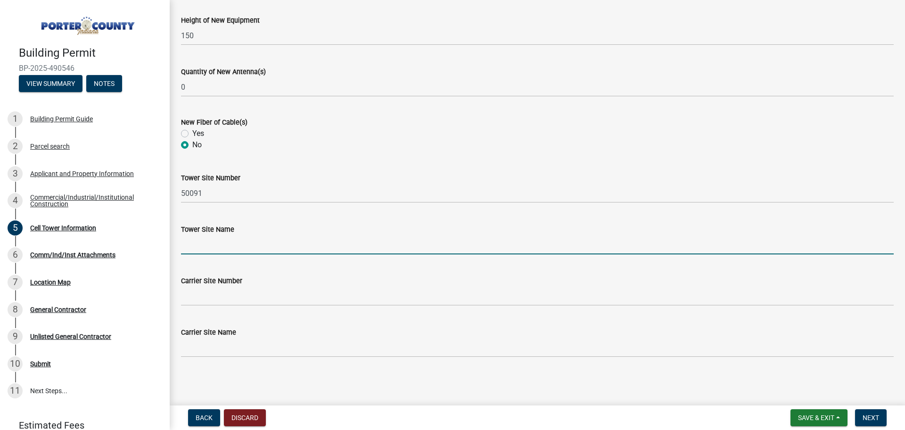
click at [298, 247] on input "Tower Site Name" at bounding box center [537, 244] width 713 height 19
click at [201, 247] on input "Tower Site Name" at bounding box center [537, 244] width 713 height 19
paste input "BUERGLER FARM"
type input "BUERGLER FARM"
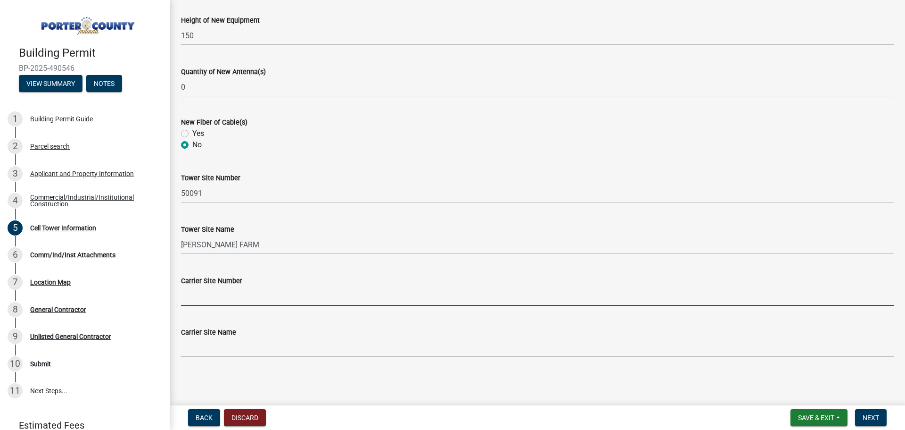
click at [228, 300] on input "Carrier Site Number" at bounding box center [537, 295] width 713 height 19
paste input "5000048400"
type input "5000048400"
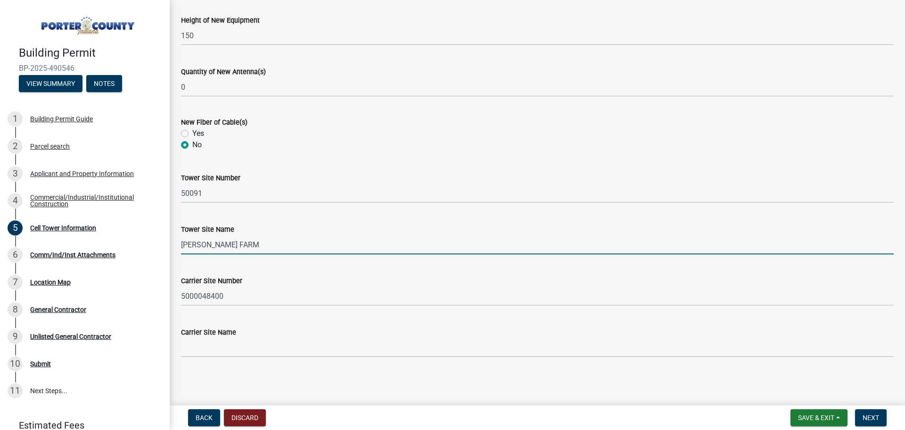
drag, startPoint x: 236, startPoint y: 246, endPoint x: 179, endPoint y: 248, distance: 56.6
click at [179, 248] on div "Tower Site Name BUERGLER FARM" at bounding box center [537, 232] width 727 height 44
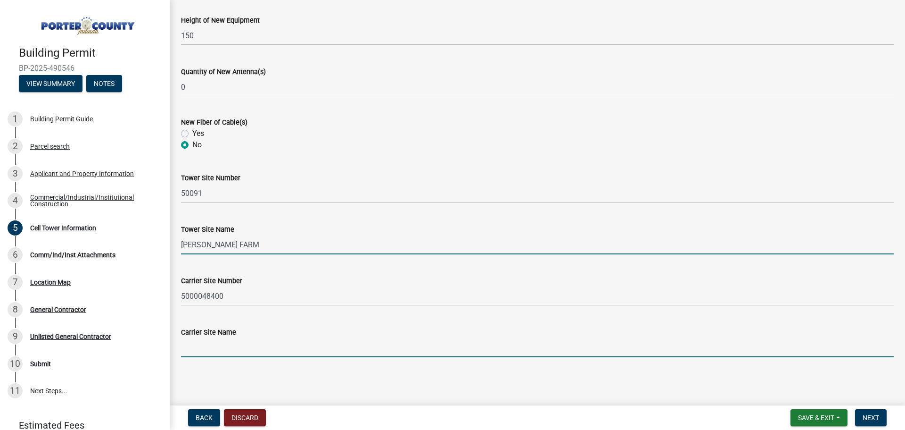
click at [215, 350] on input "Carrier Site Name" at bounding box center [537, 347] width 713 height 19
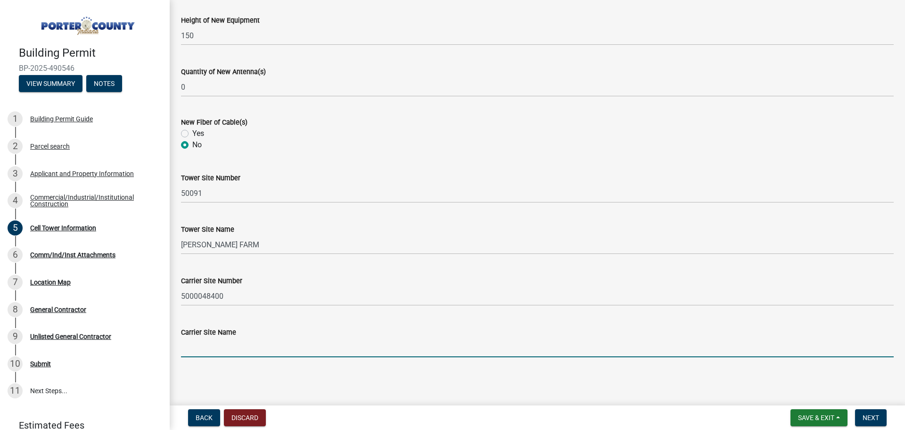
paste input "BUERGLER FARM"
type input "BUERGLER FARM"
click at [867, 415] on span "Next" at bounding box center [871, 418] width 17 height 8
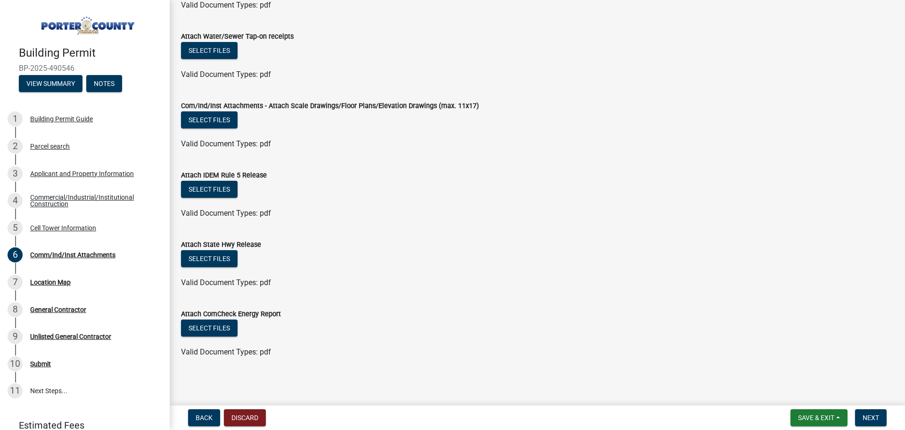
scroll to position [174, 0]
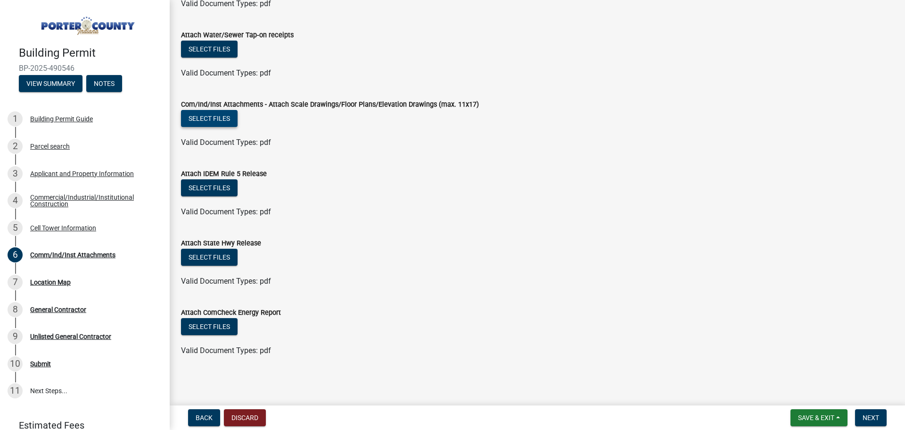
click at [215, 118] on button "Select files" at bounding box center [209, 118] width 57 height 17
click at [224, 121] on button "Select files" at bounding box center [209, 118] width 57 height 17
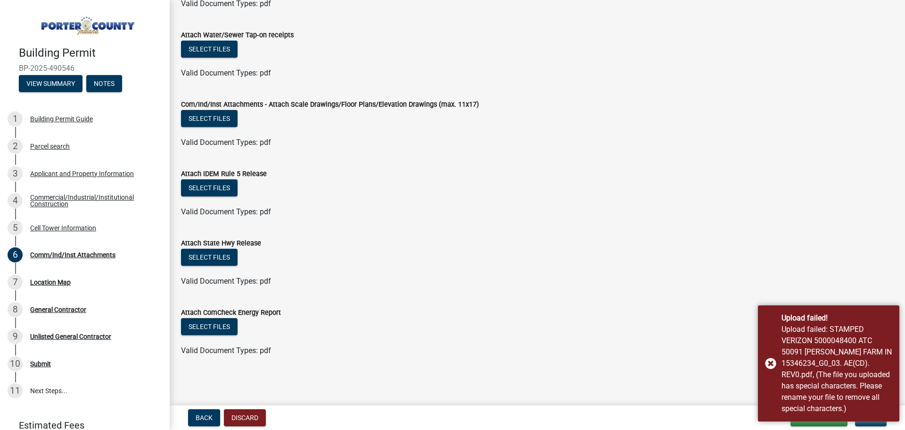
click at [348, 189] on div "Select files" at bounding box center [537, 188] width 713 height 19
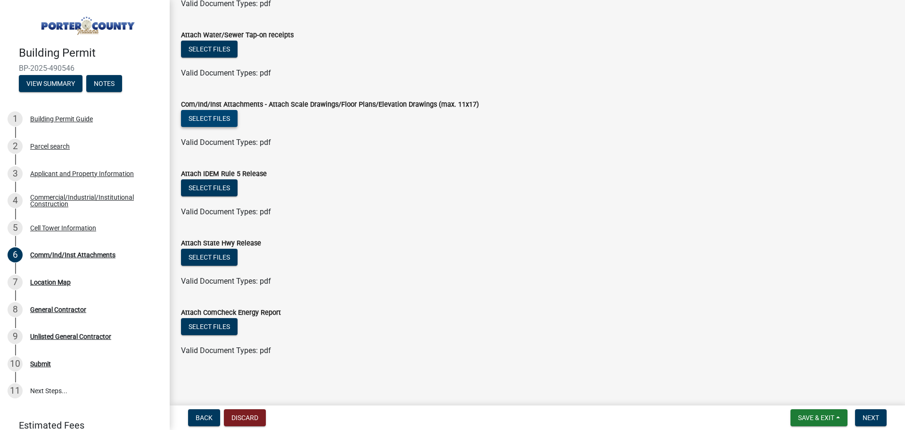
click at [218, 116] on button "Select files" at bounding box center [209, 118] width 57 height 17
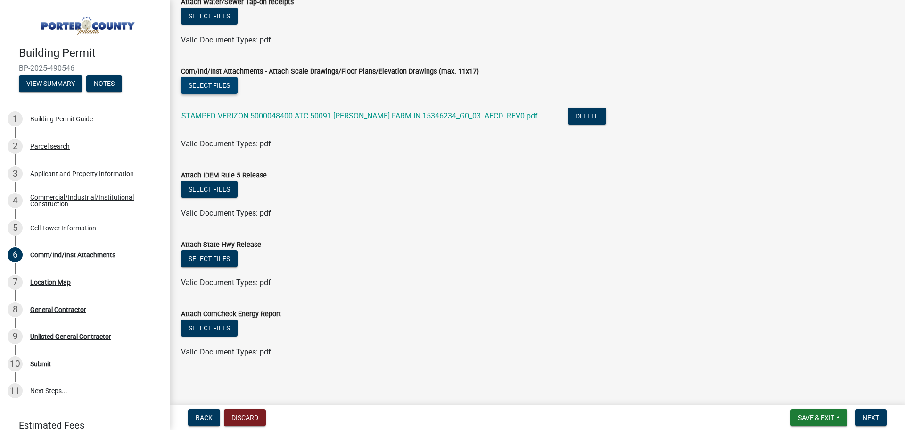
scroll to position [208, 0]
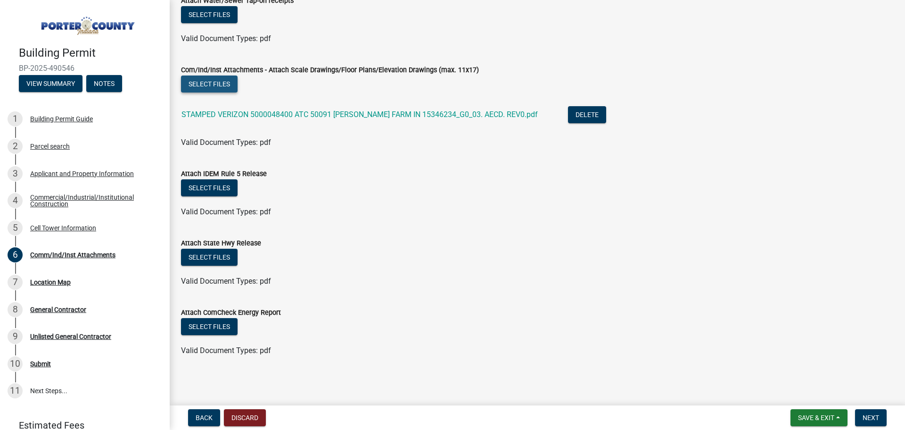
click at [212, 81] on button "Select files" at bounding box center [209, 83] width 57 height 17
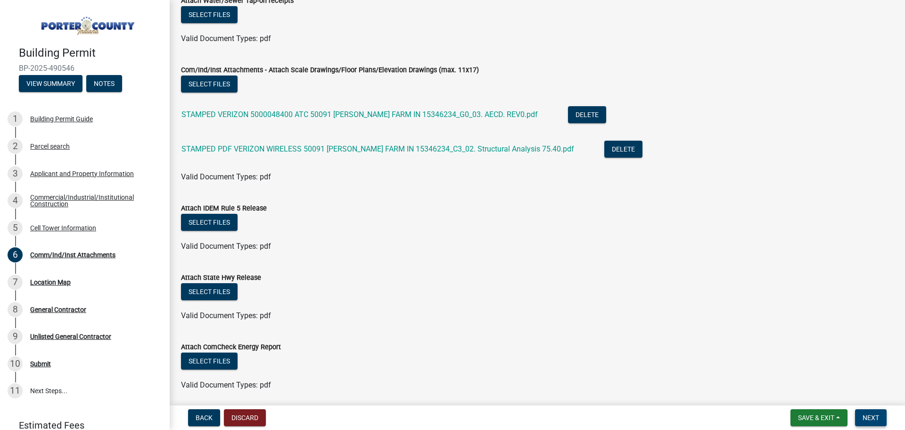
click at [873, 417] on span "Next" at bounding box center [871, 418] width 17 height 8
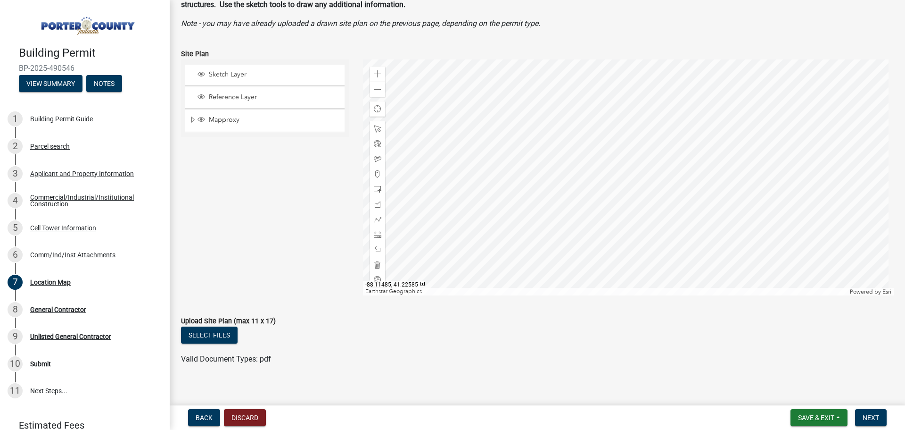
scroll to position [74, 0]
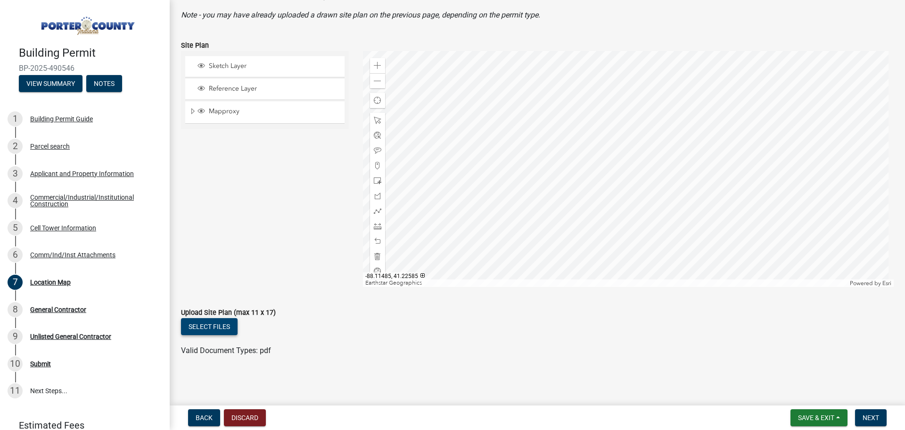
click at [224, 323] on button "Select files" at bounding box center [209, 326] width 57 height 17
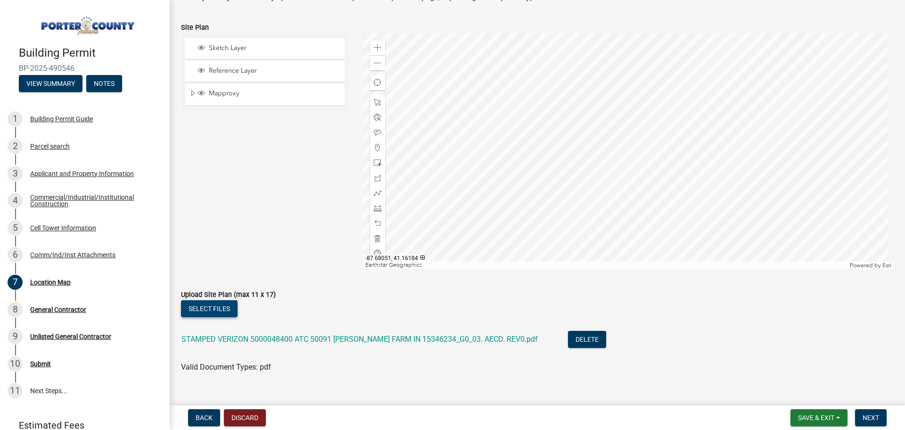
scroll to position [108, 0]
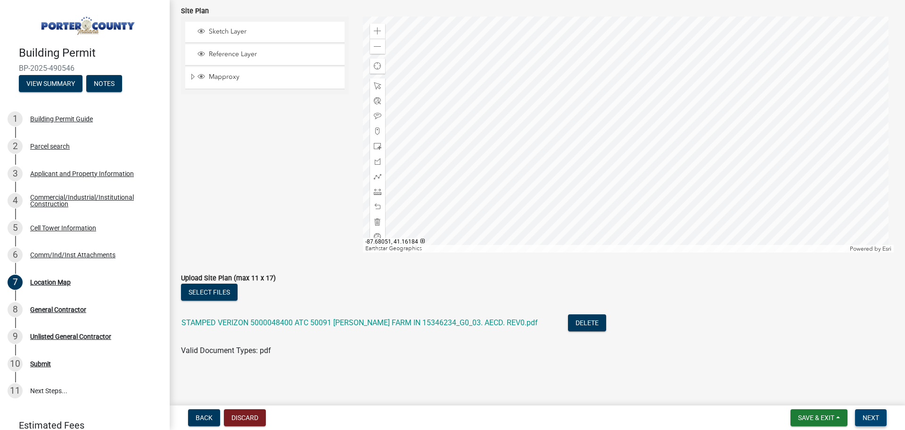
click at [871, 419] on span "Next" at bounding box center [871, 418] width 17 height 8
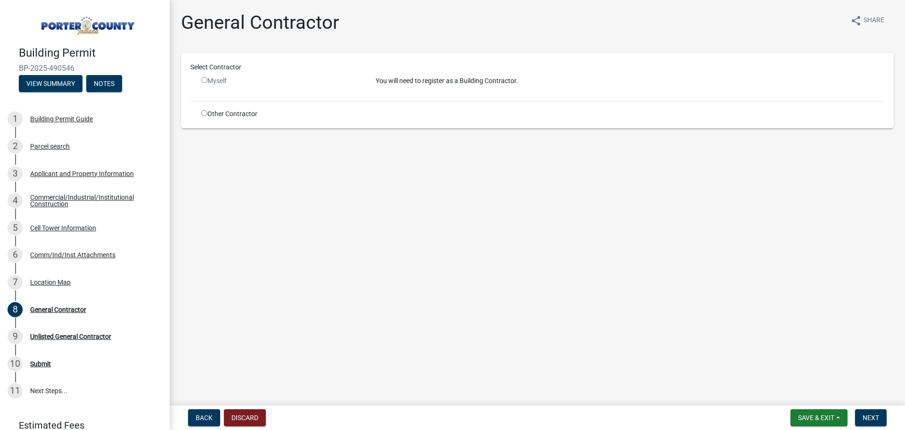
click at [205, 114] on input "radio" at bounding box center [204, 113] width 6 height 6
radio input "true"
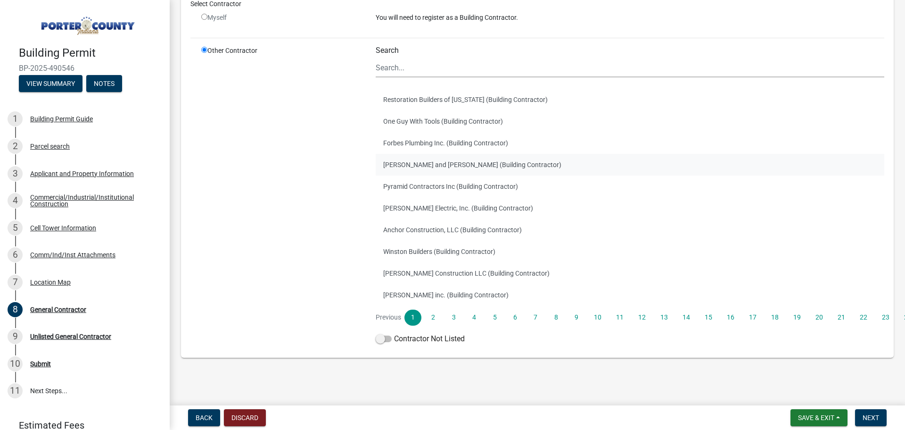
scroll to position [77, 0]
click at [379, 339] on span at bounding box center [384, 338] width 16 height 7
click at [394, 332] on input "Contractor Not Listed" at bounding box center [394, 332] width 0 height 0
click at [869, 416] on span "Next" at bounding box center [871, 418] width 17 height 8
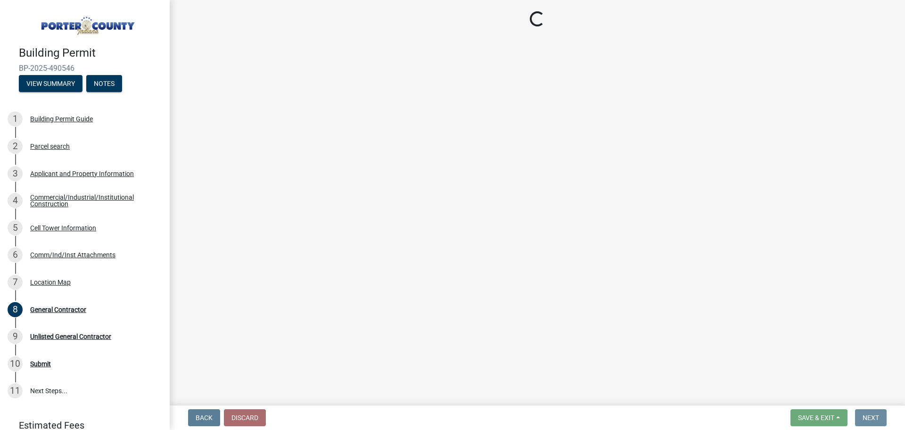
scroll to position [0, 0]
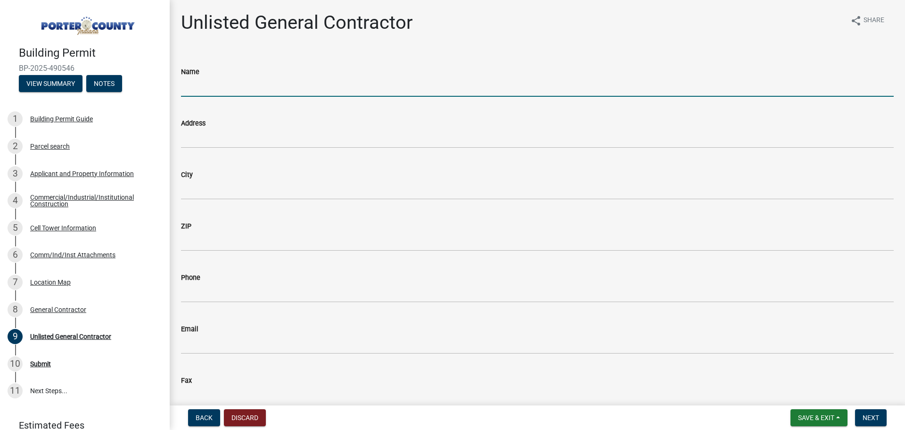
click at [235, 86] on input "Name" at bounding box center [537, 86] width 713 height 19
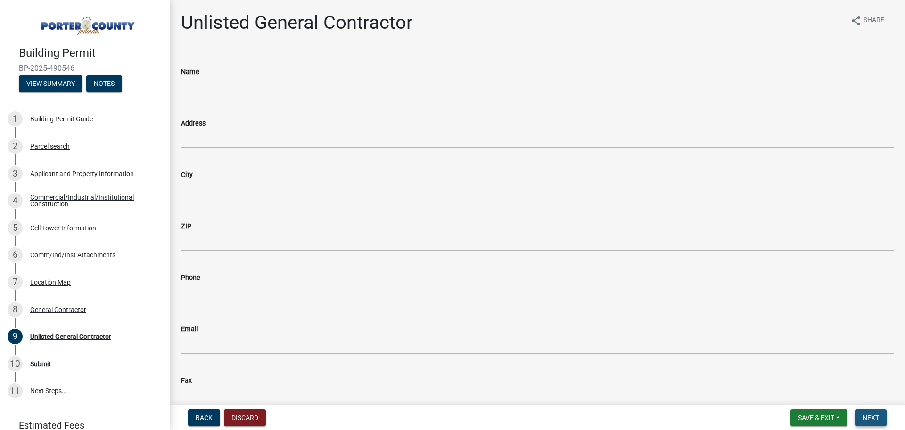
click at [866, 414] on span "Next" at bounding box center [871, 418] width 17 height 8
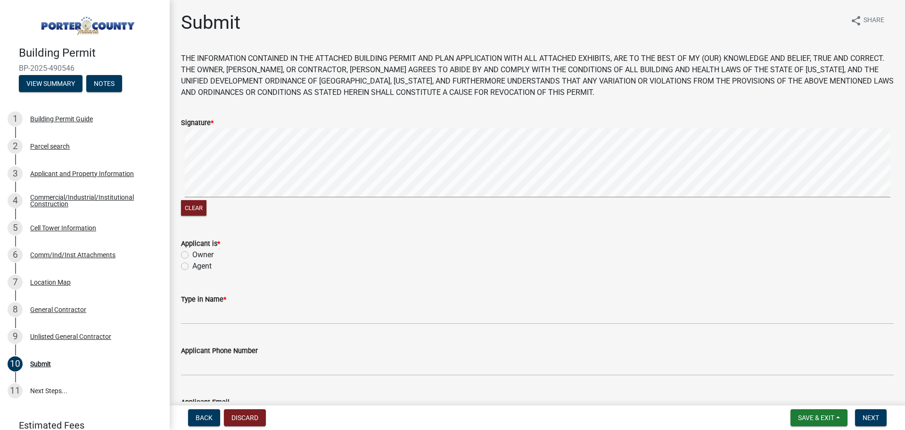
click at [192, 268] on label "Agent" at bounding box center [201, 265] width 19 height 11
click at [192, 266] on input "Agent" at bounding box center [195, 263] width 6 height 6
radio input "true"
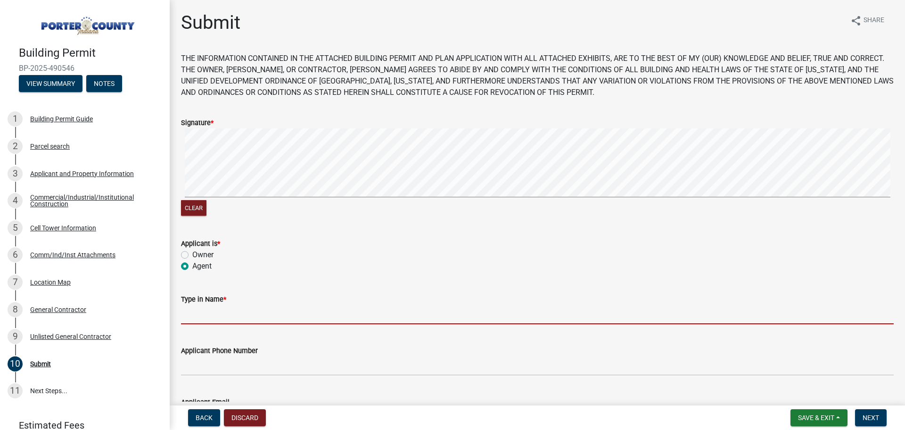
click at [202, 316] on input "Type in Name *" at bounding box center [537, 314] width 713 height 19
type input "Mark Knapek"
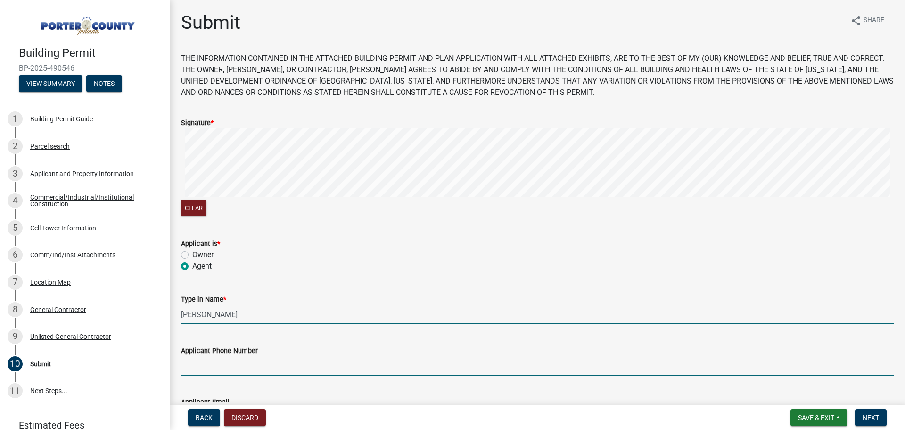
type input "5025928432"
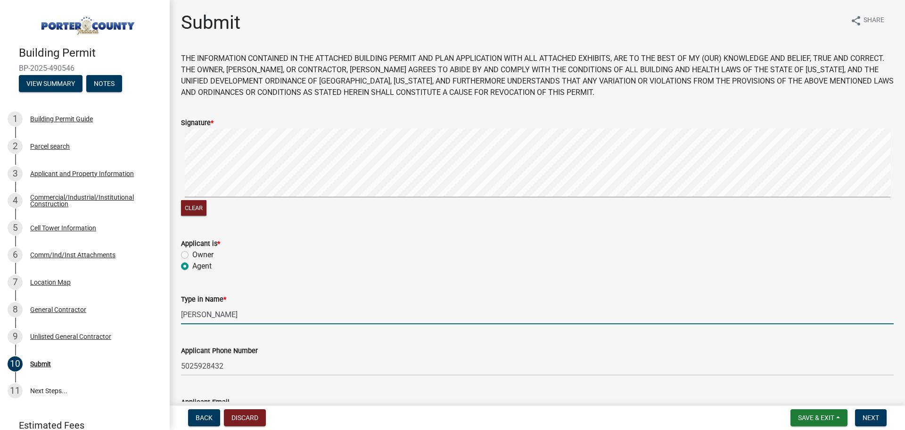
type input "mknapek@smj-llc.com"
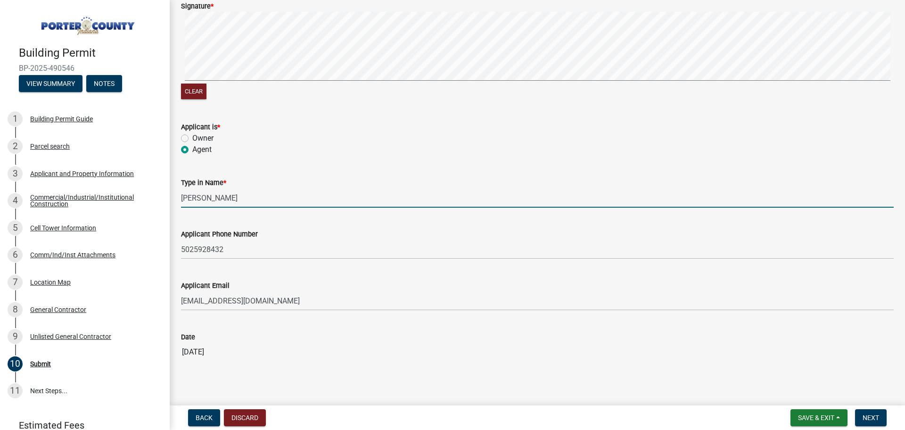
scroll to position [128, 0]
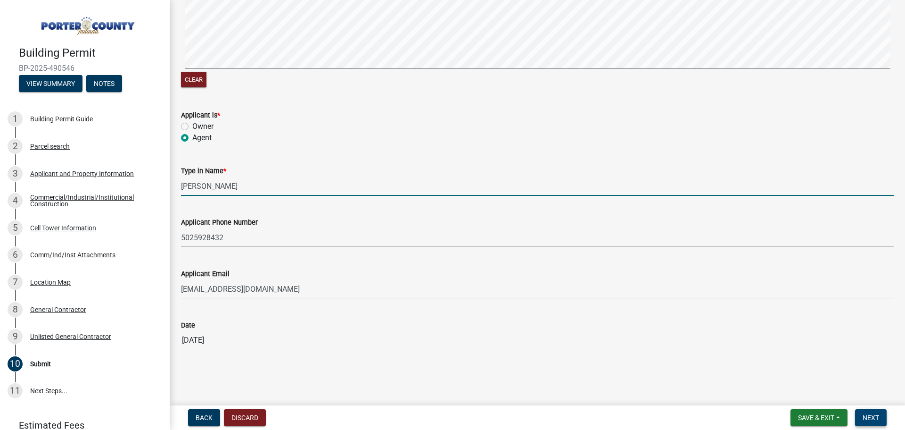
click at [869, 416] on span "Next" at bounding box center [871, 418] width 17 height 8
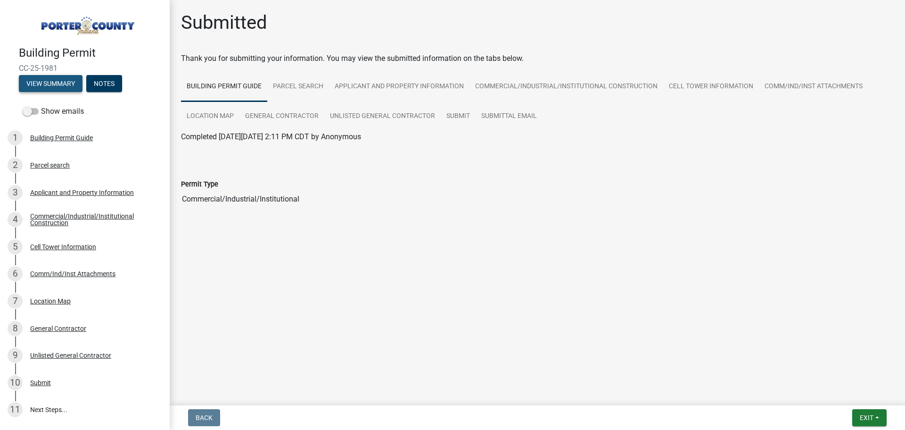
click at [54, 82] on button "View Summary" at bounding box center [51, 83] width 64 height 17
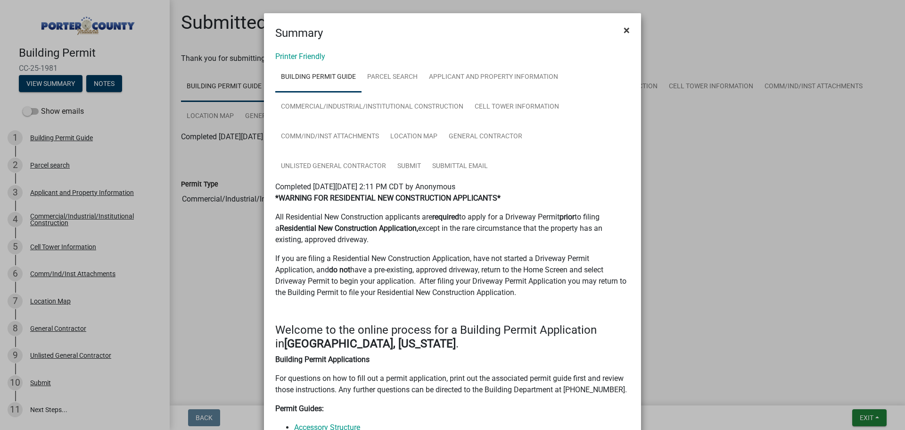
click at [624, 30] on span "×" at bounding box center [627, 30] width 6 height 13
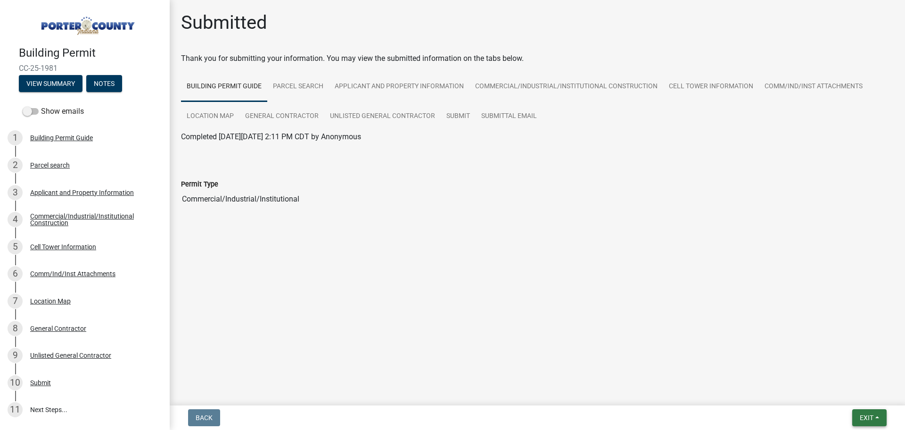
click at [866, 417] on span "Exit" at bounding box center [867, 418] width 14 height 8
click at [845, 393] on button "Save & Exit" at bounding box center [849, 392] width 75 height 23
